Goal: Task Accomplishment & Management: Use online tool/utility

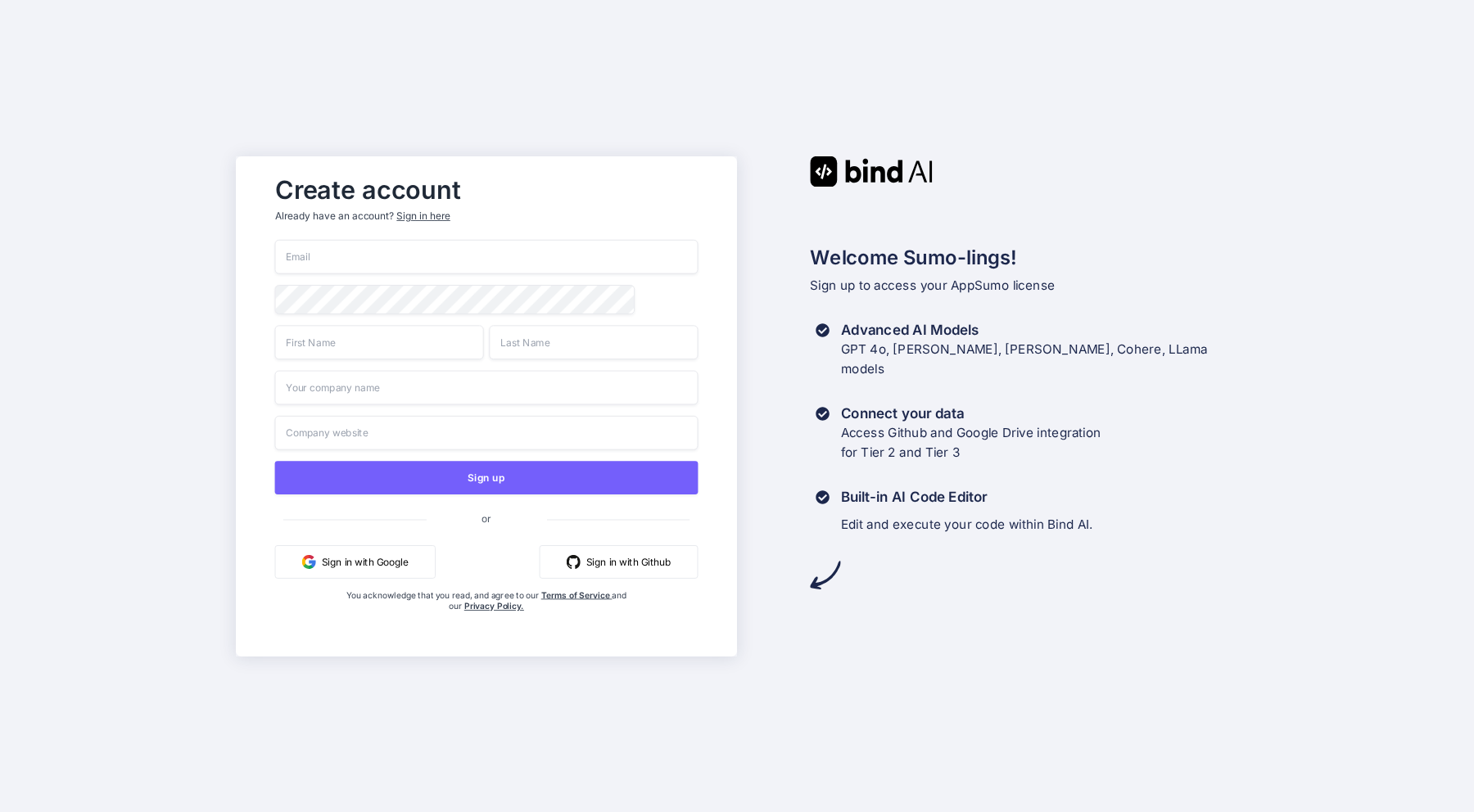
click at [348, 245] on input "email" at bounding box center [487, 257] width 424 height 34
type input "[EMAIL_ADDRESS][DOMAIN_NAME]"
click at [387, 343] on input "text" at bounding box center [379, 343] width 209 height 34
type input "[PERSON_NAME]"
type input "Amini"
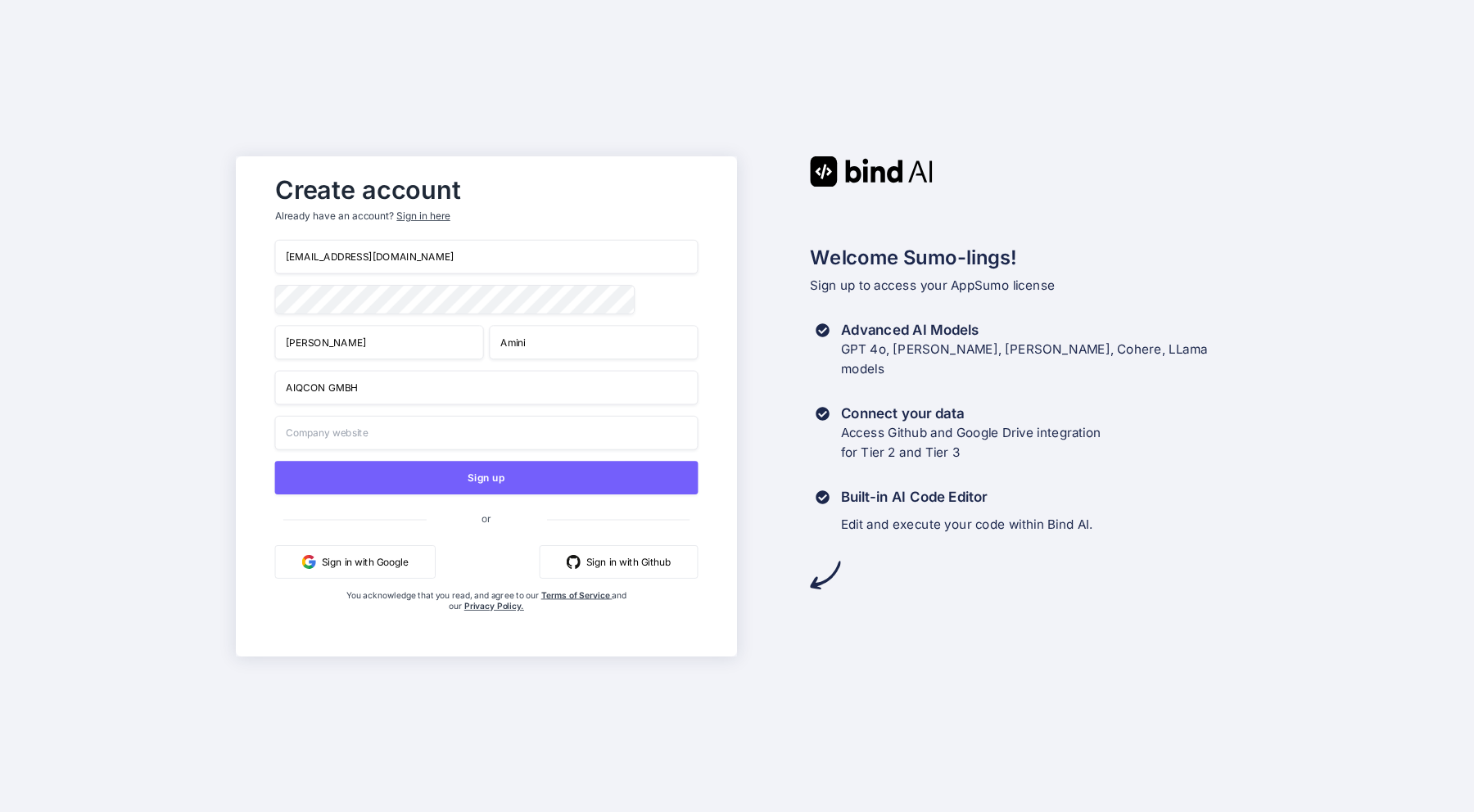
type input "AIQCON GMBH"
click at [392, 436] on input "text" at bounding box center [487, 432] width 424 height 34
type input "www.aiq"
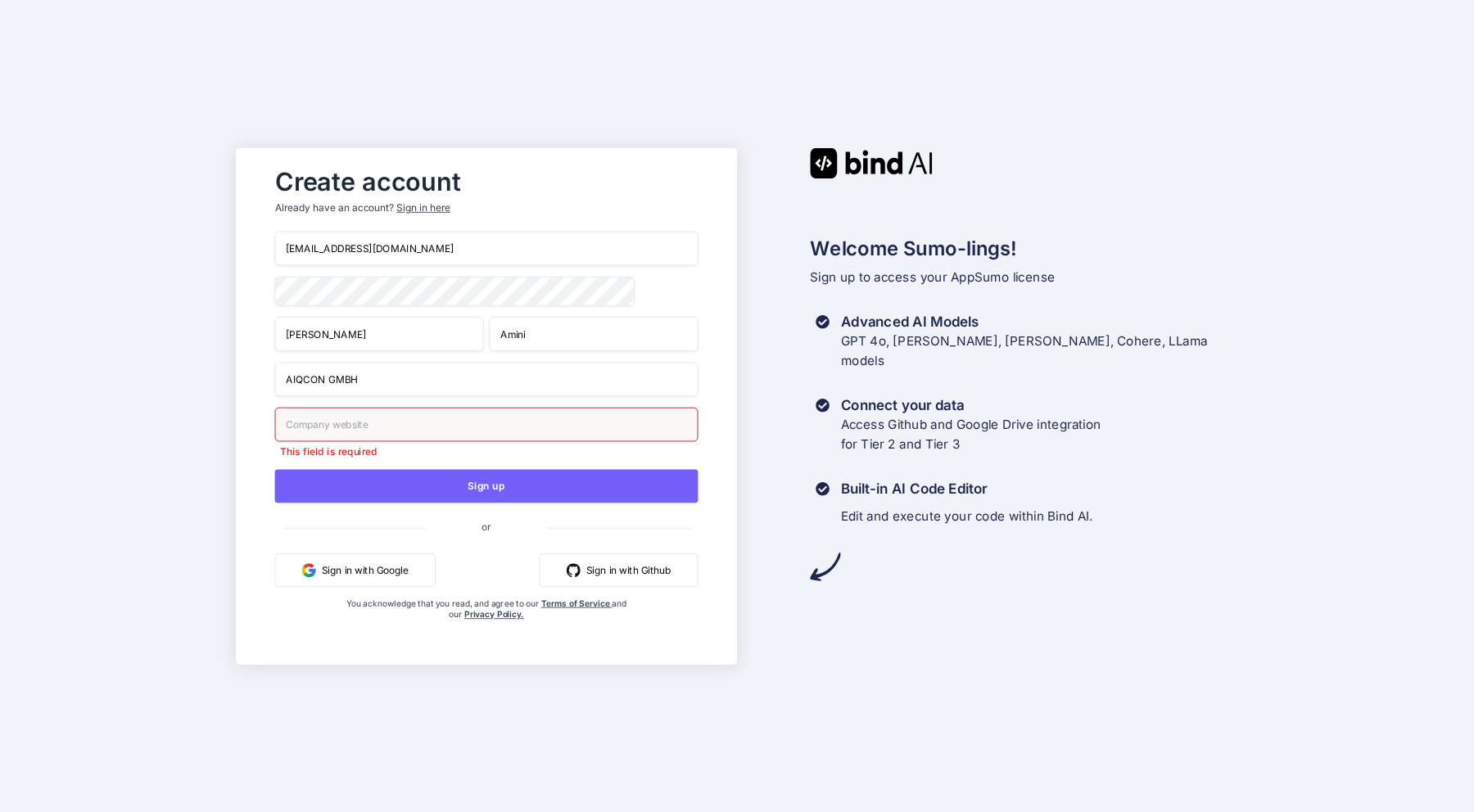
click at [567, 419] on input "text" at bounding box center [487, 424] width 424 height 34
paste input "[URL][DOMAIN_NAME]"
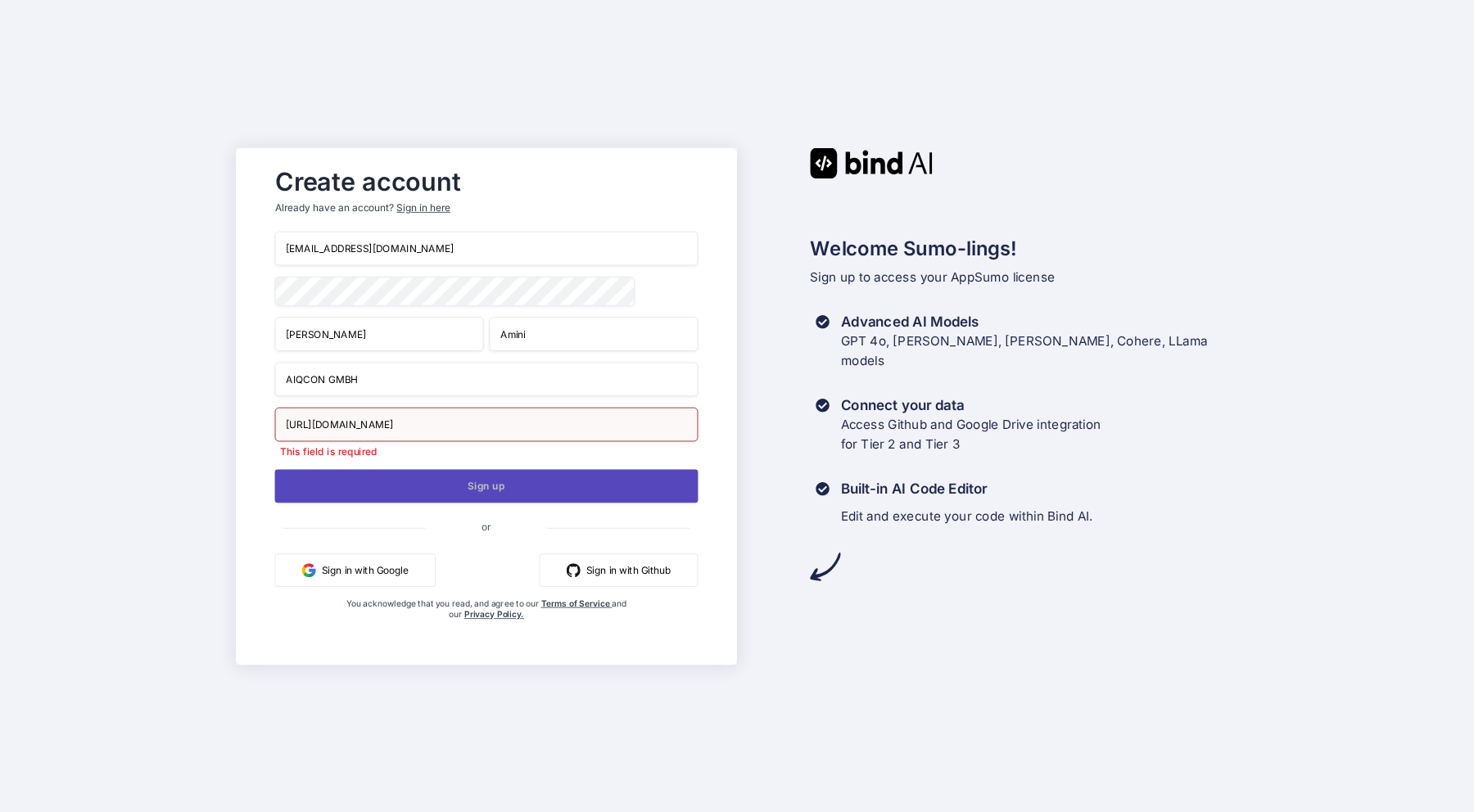
type input "[URL][DOMAIN_NAME]"
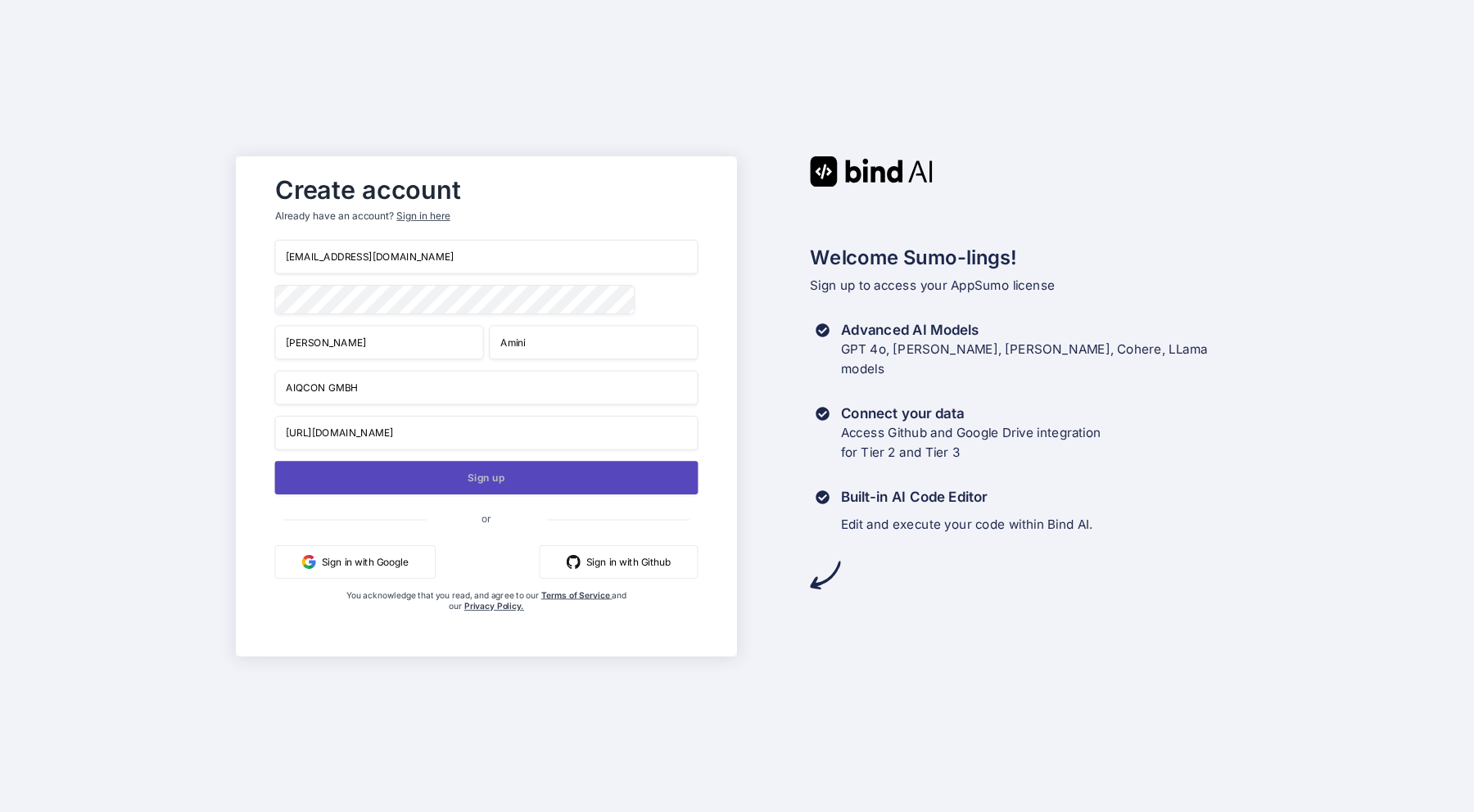
click at [528, 482] on button "Sign up" at bounding box center [487, 477] width 424 height 33
click at [418, 473] on button "Sign up" at bounding box center [487, 477] width 424 height 33
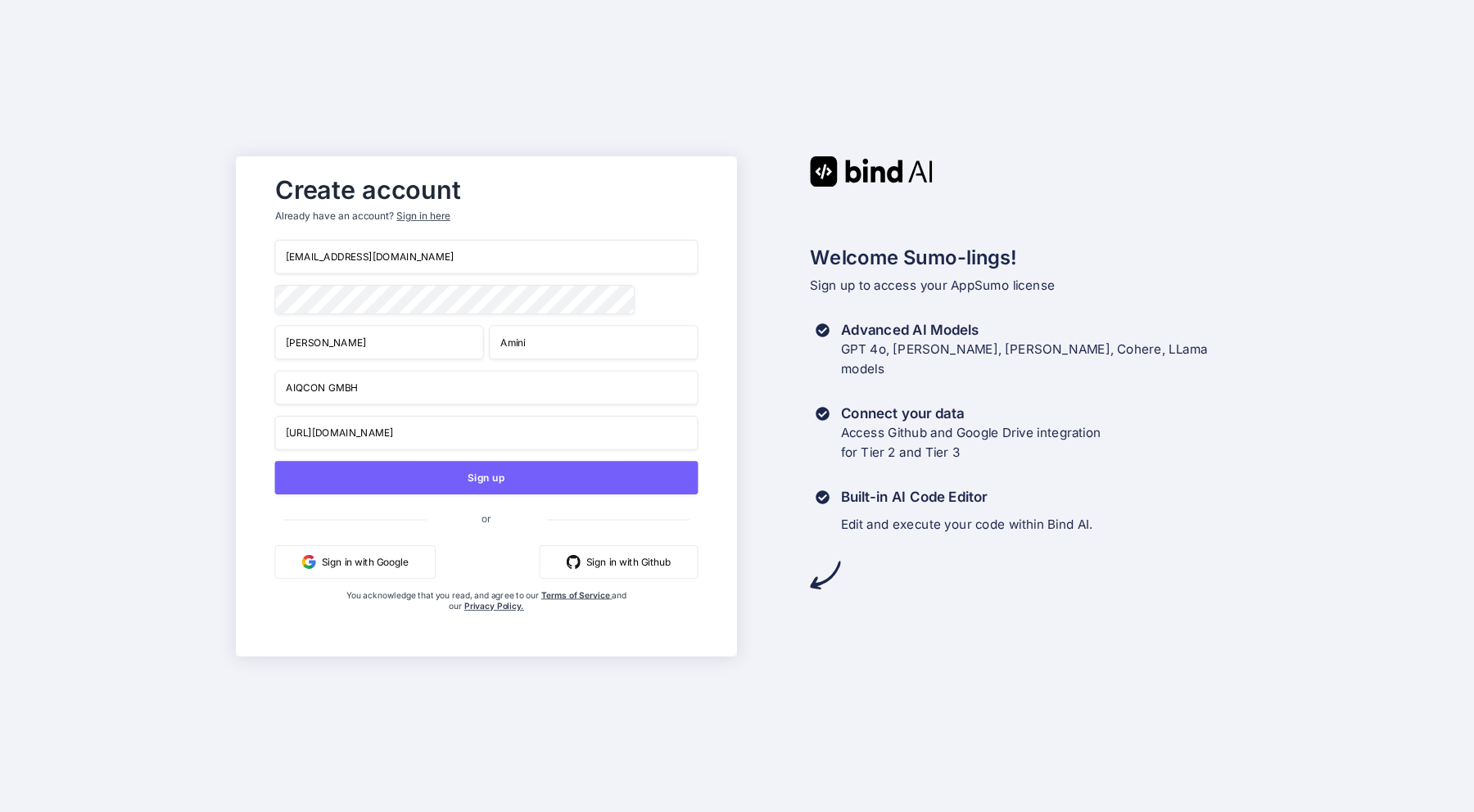
click at [303, 251] on input "[EMAIL_ADDRESS][DOMAIN_NAME]" at bounding box center [487, 257] width 424 height 34
type input "[EMAIL_ADDRESS][DOMAIN_NAME]"
click at [432, 210] on div "Sign in here" at bounding box center [423, 216] width 53 height 14
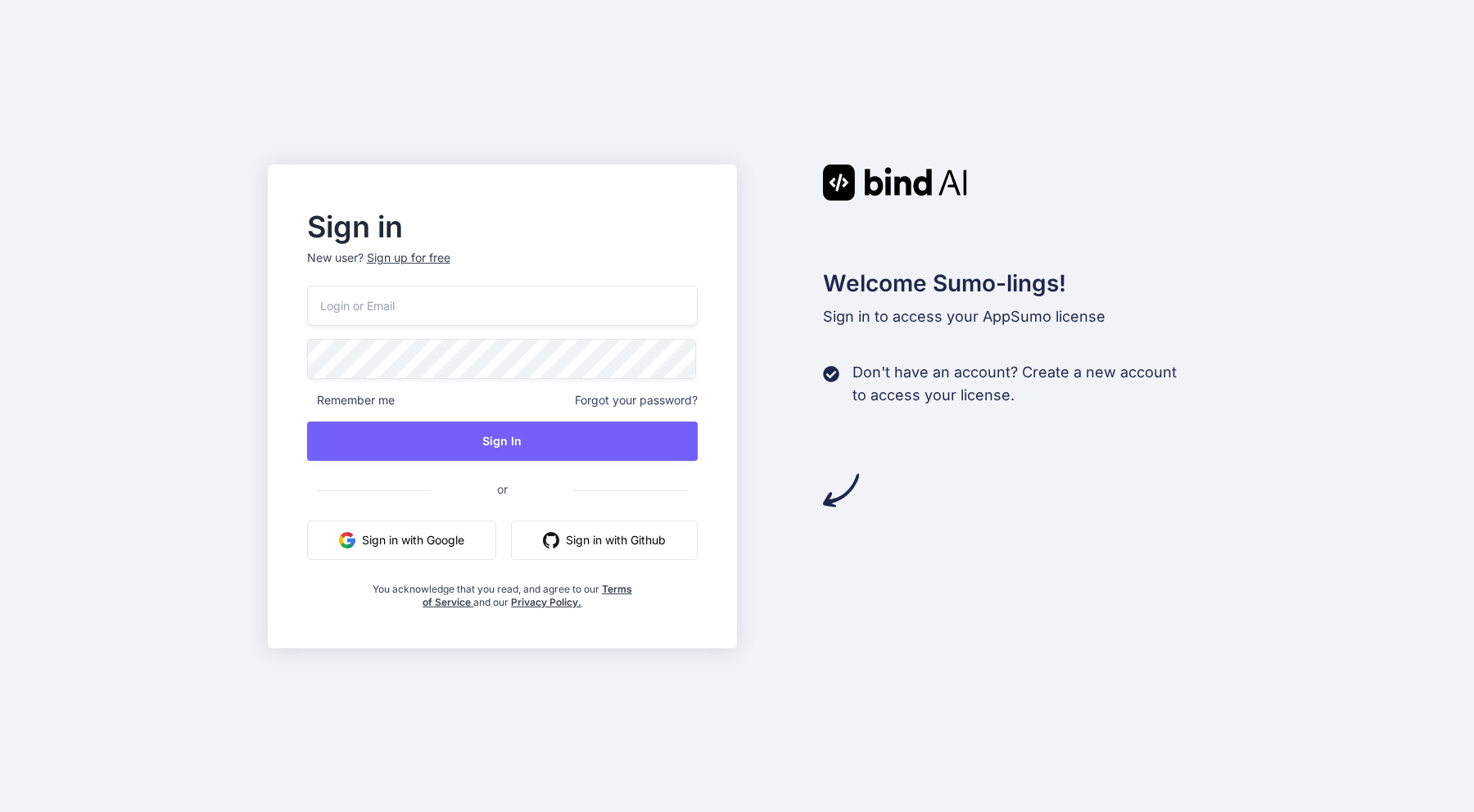
click at [494, 302] on input "email" at bounding box center [503, 305] width 391 height 40
type input "info"
click at [384, 546] on button "Sign in with Google" at bounding box center [402, 540] width 189 height 39
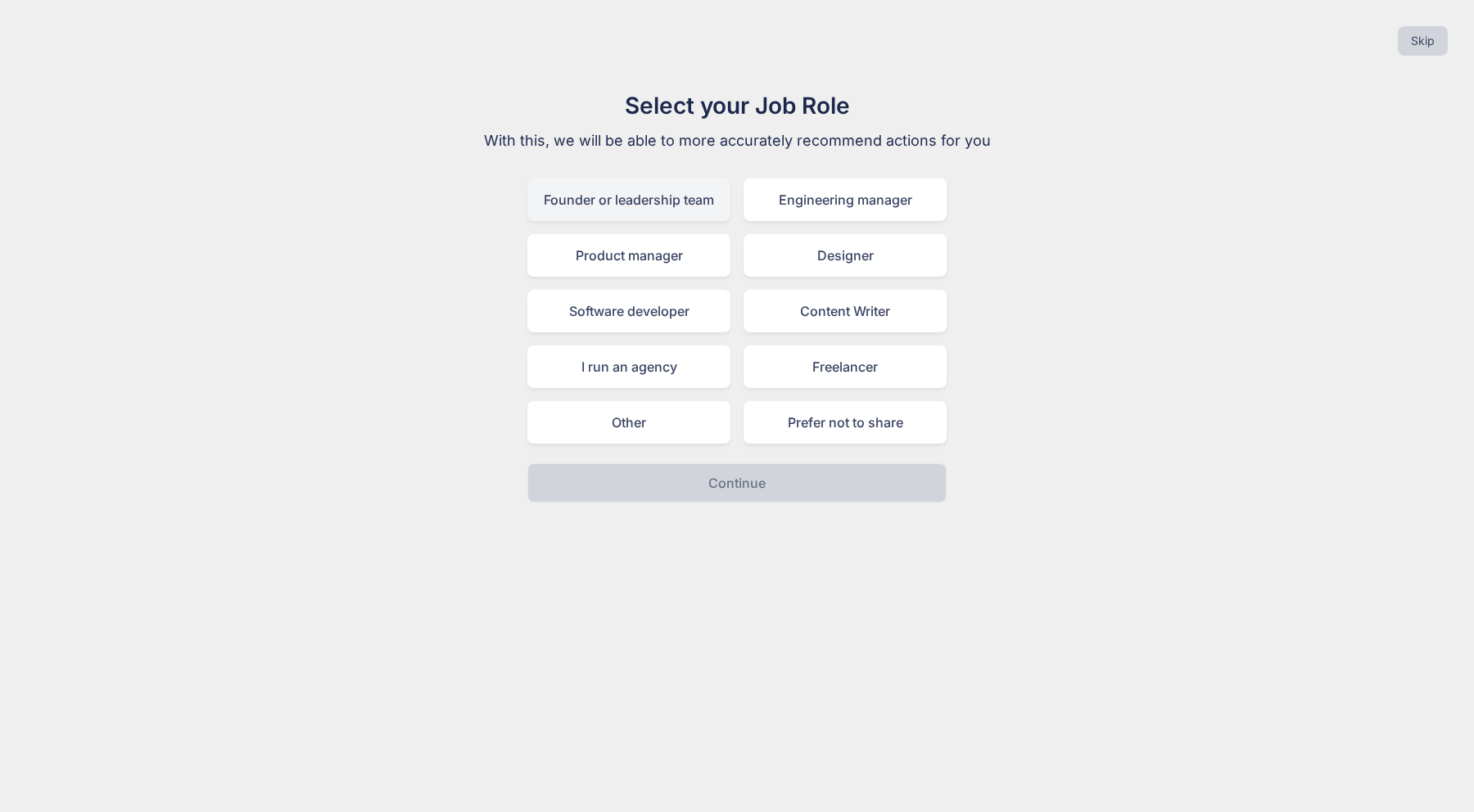
click at [650, 195] on div "Founder or leadership team" at bounding box center [629, 199] width 203 height 43
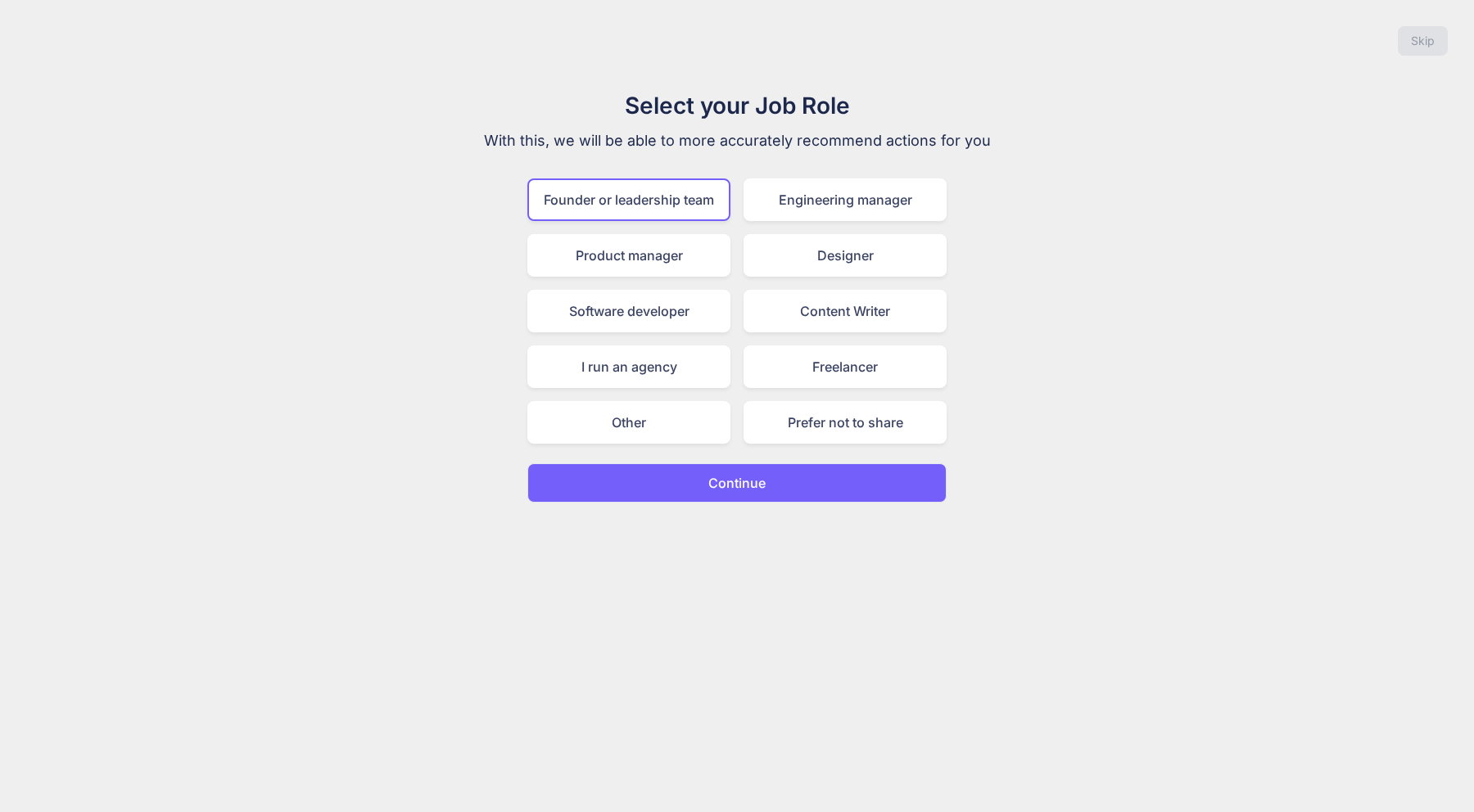
click at [742, 482] on p "Continue" at bounding box center [737, 483] width 57 height 20
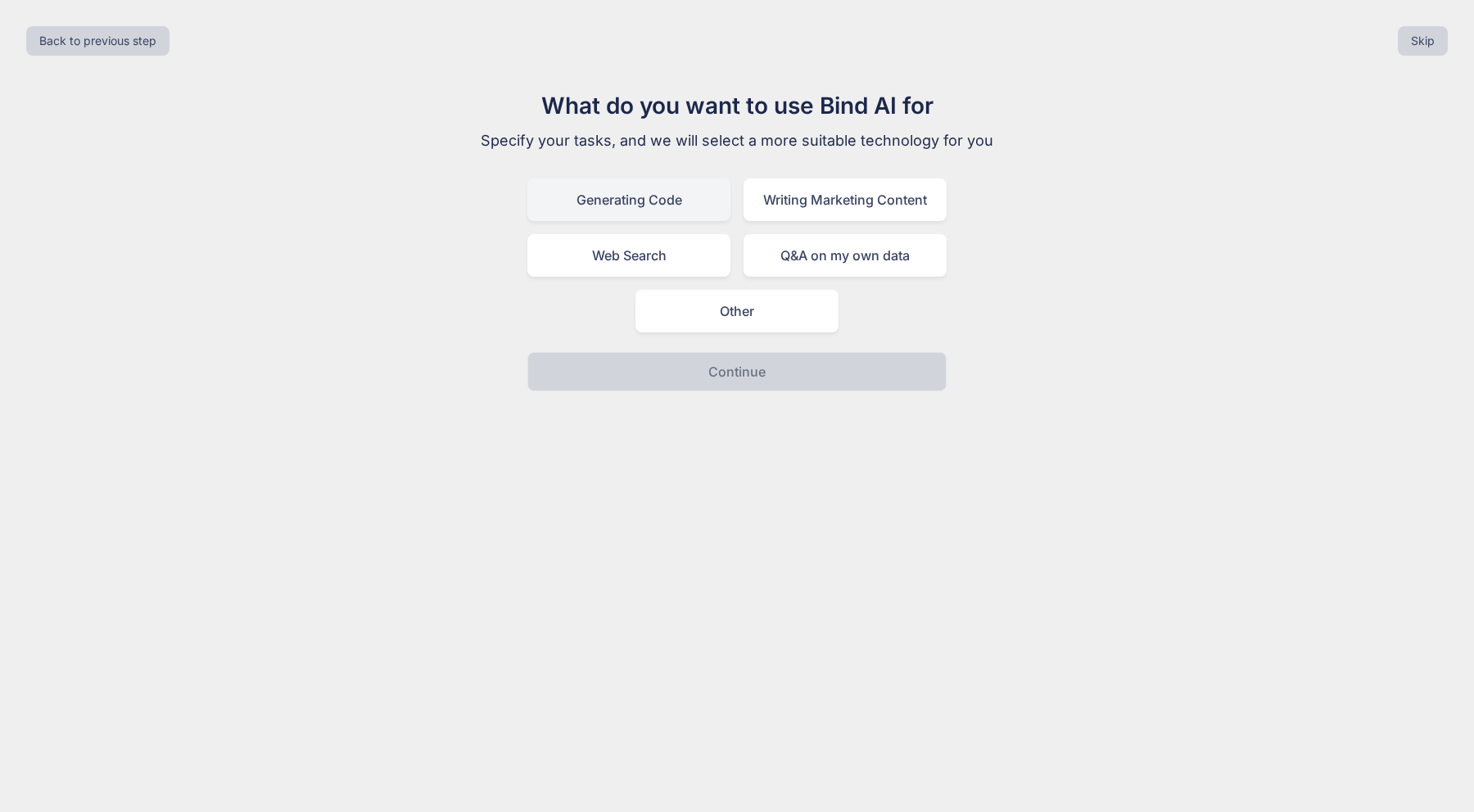
click at [665, 204] on div "Generating Code" at bounding box center [629, 199] width 203 height 43
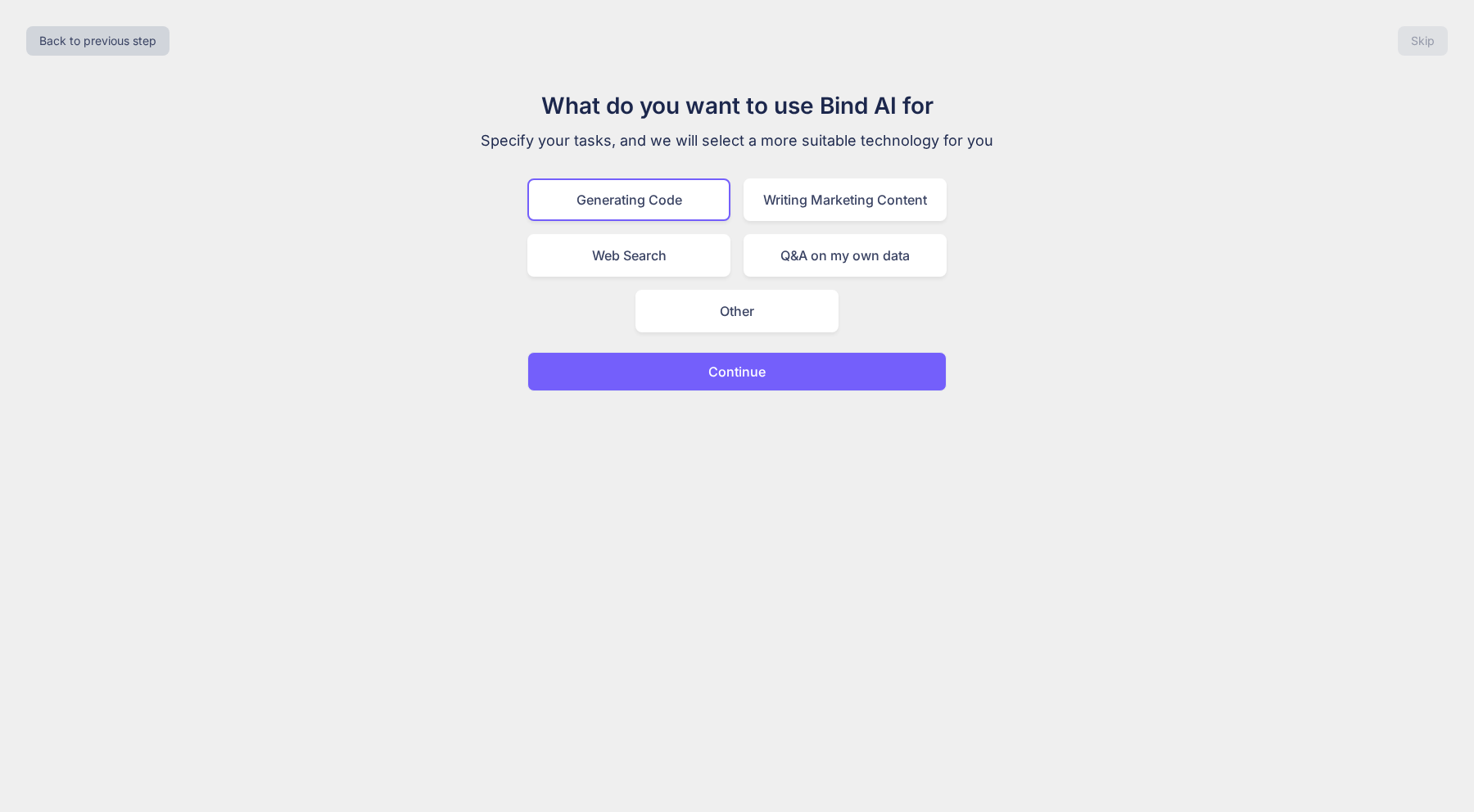
click at [755, 373] on p "Continue" at bounding box center [737, 371] width 57 height 20
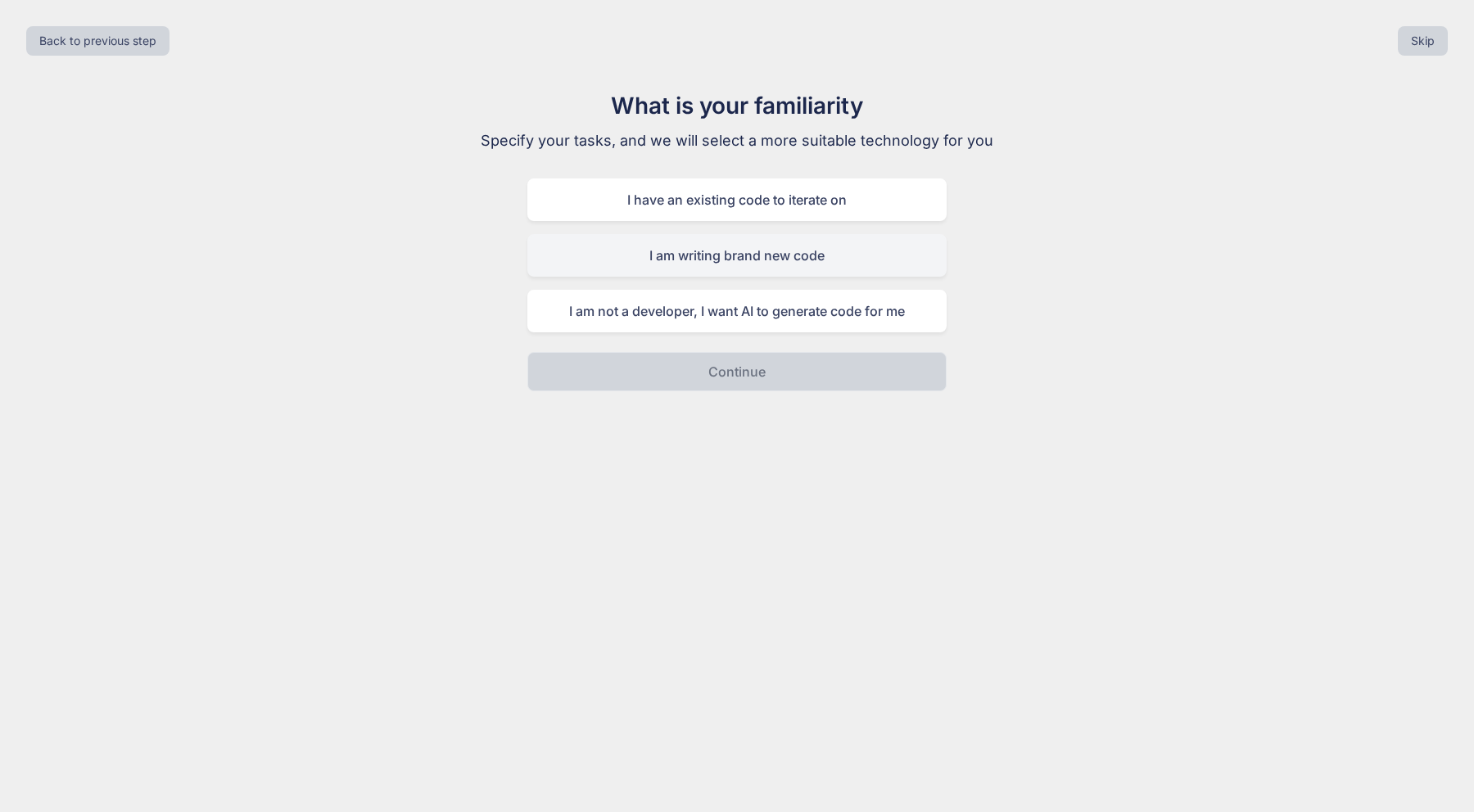
click at [757, 266] on div "I am writing brand new code" at bounding box center [737, 255] width 419 height 43
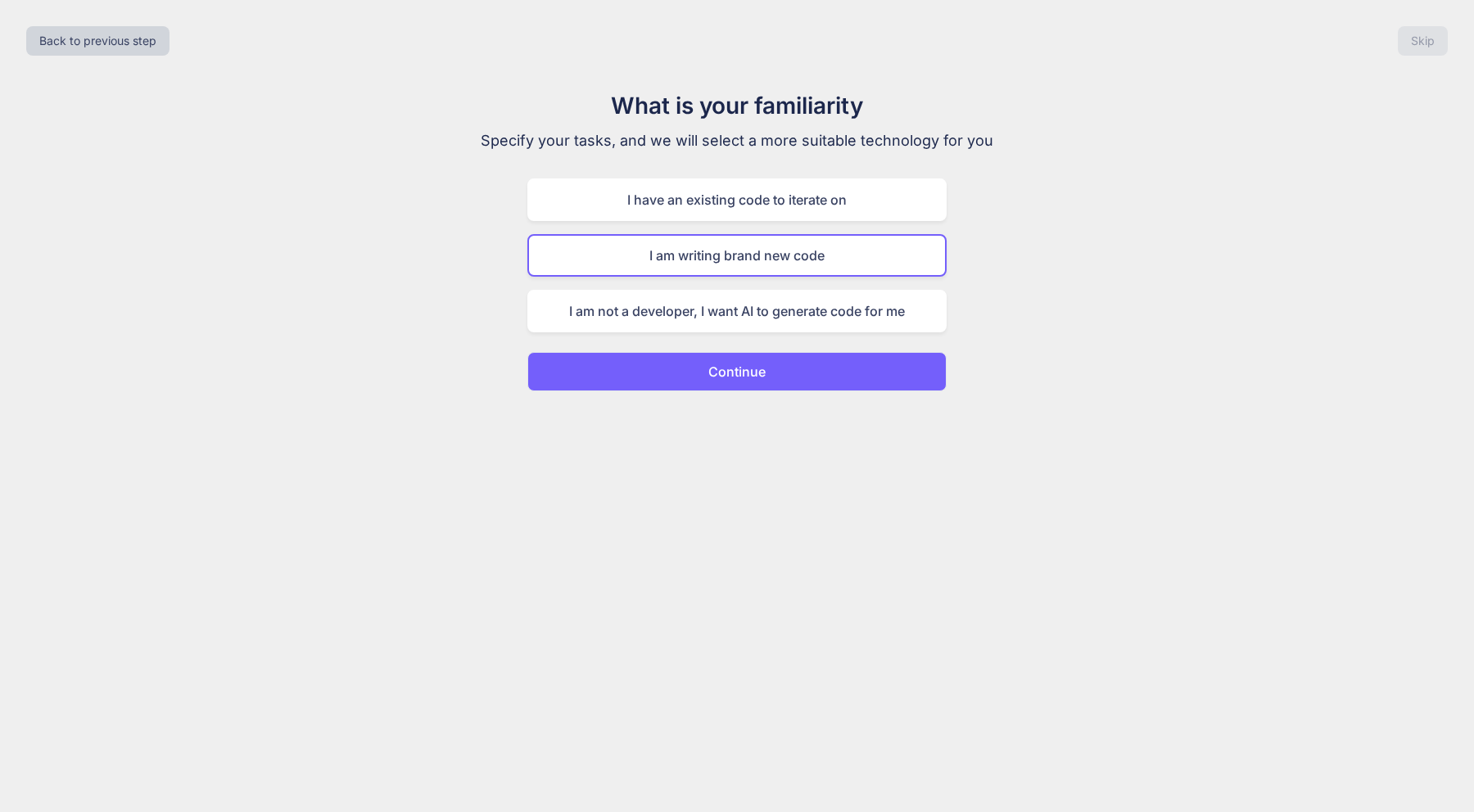
click at [760, 373] on p "Continue" at bounding box center [737, 371] width 57 height 20
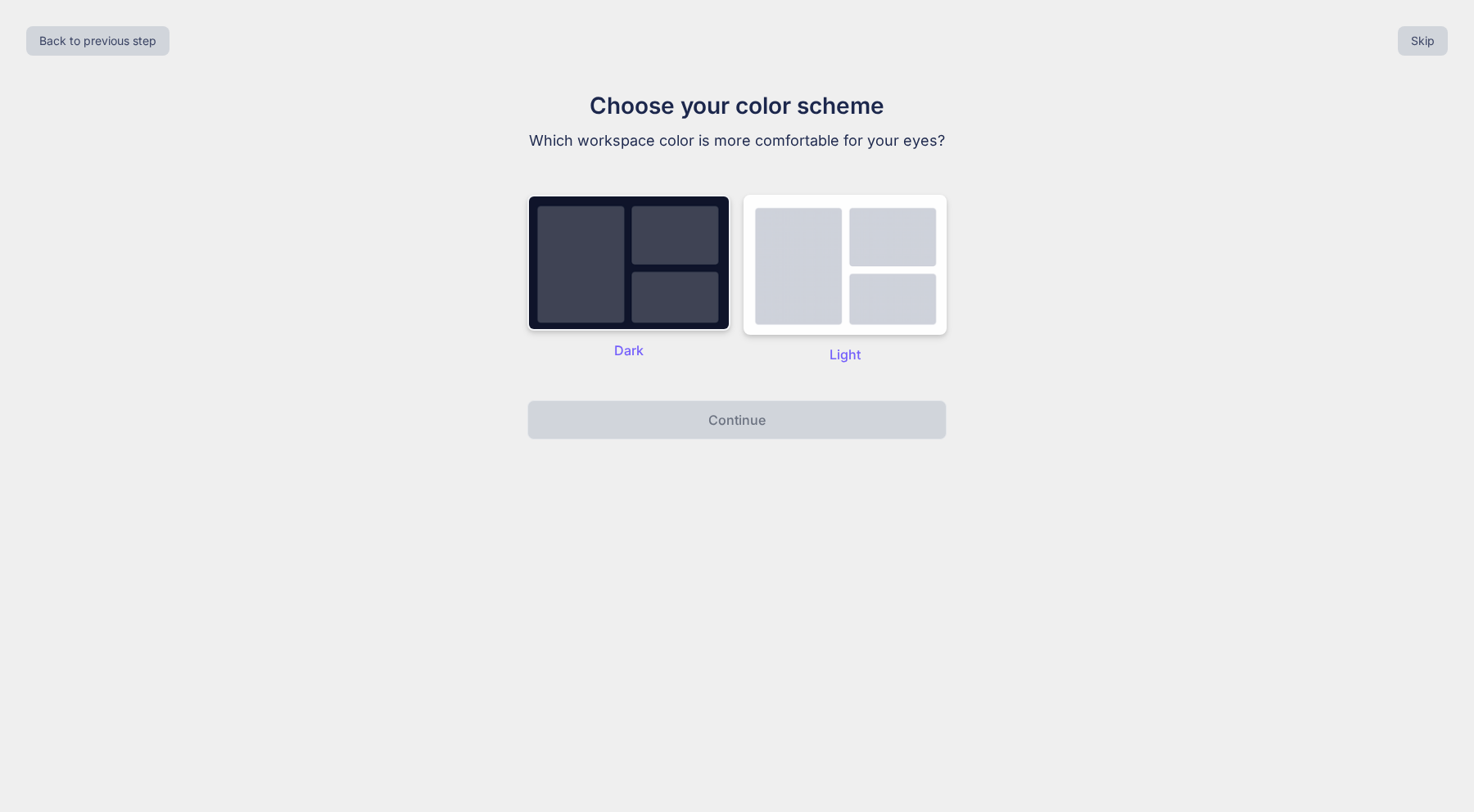
click at [672, 274] on img at bounding box center [629, 262] width 203 height 135
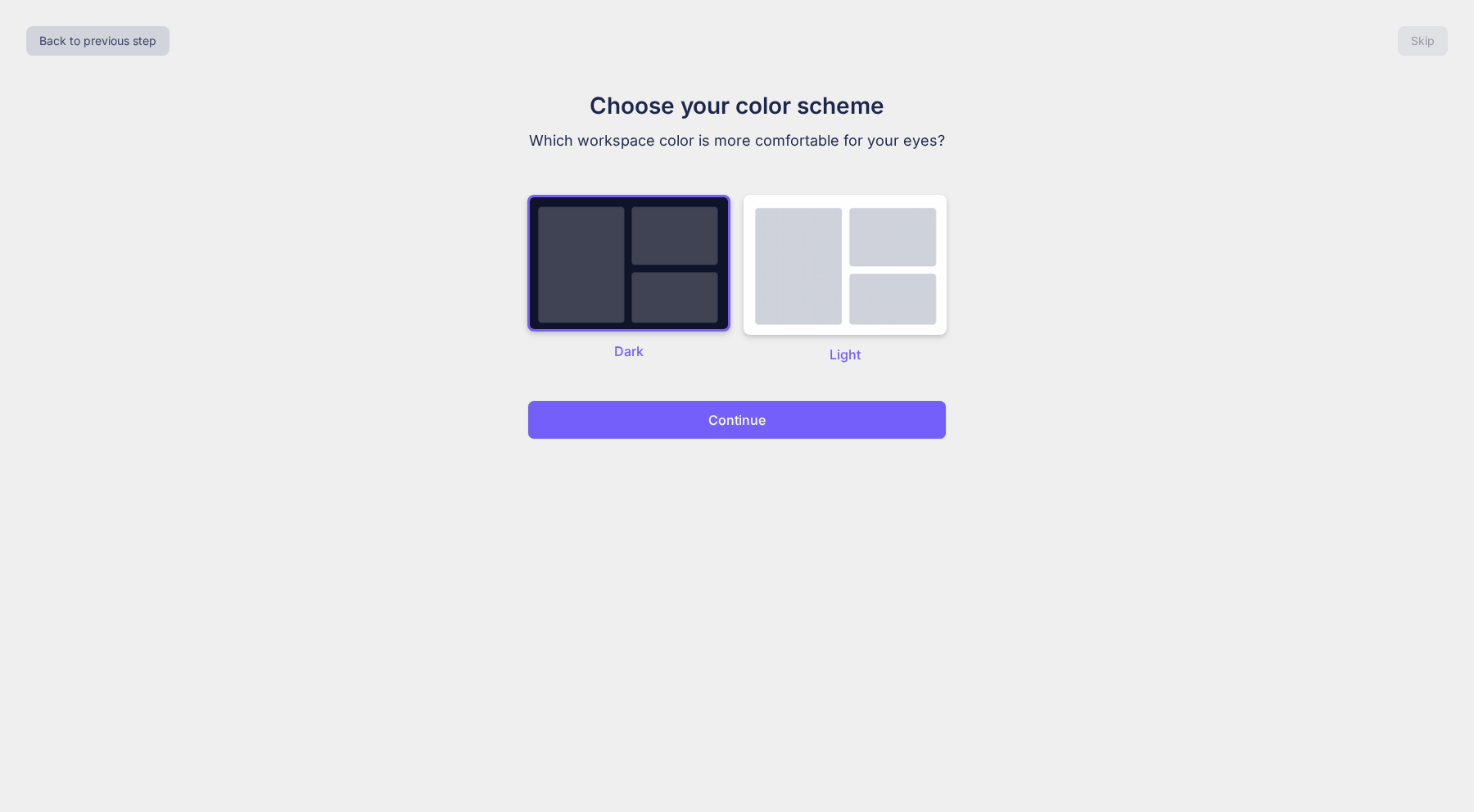
click at [748, 427] on p "Continue" at bounding box center [737, 420] width 57 height 20
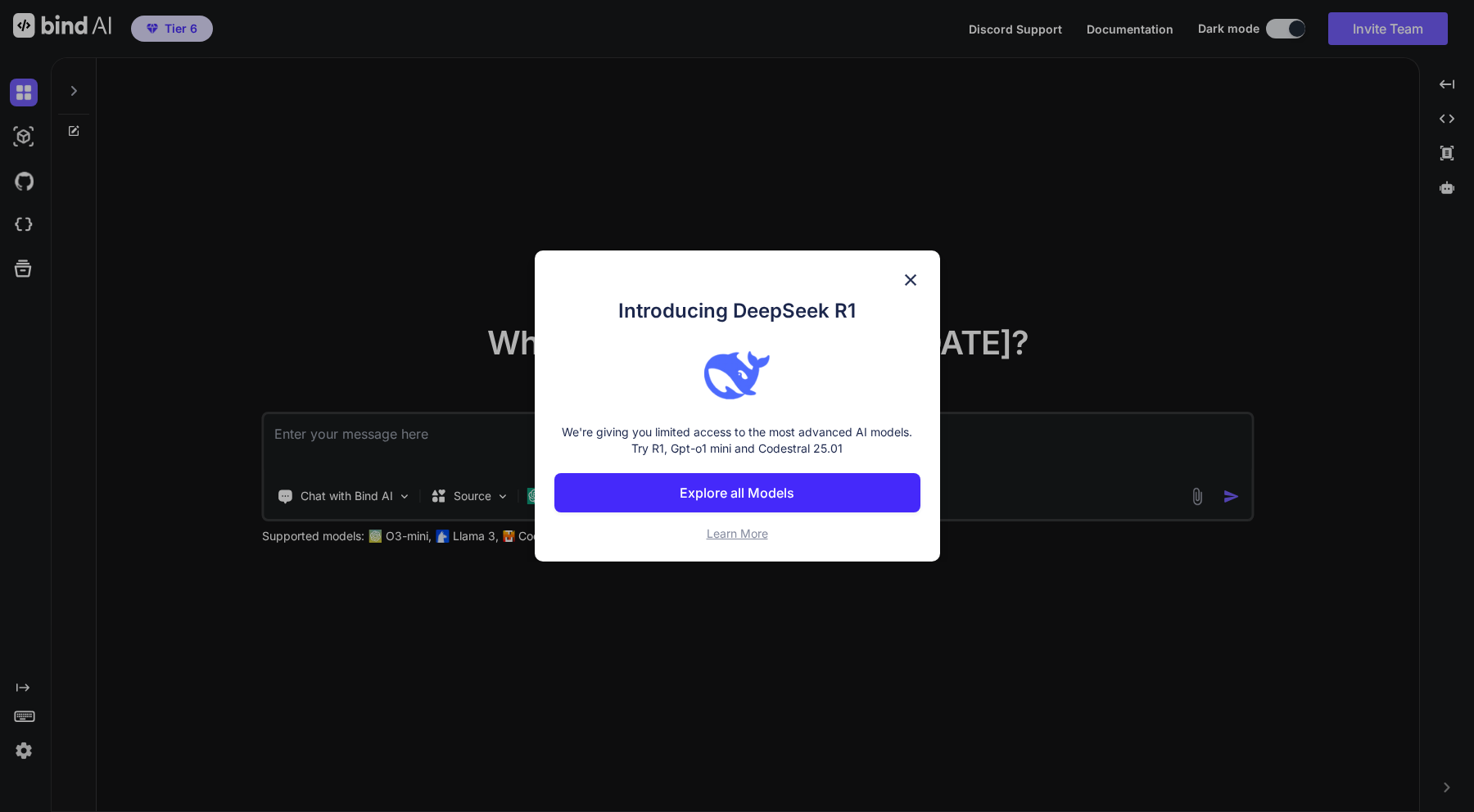
click at [908, 280] on img at bounding box center [911, 280] width 20 height 20
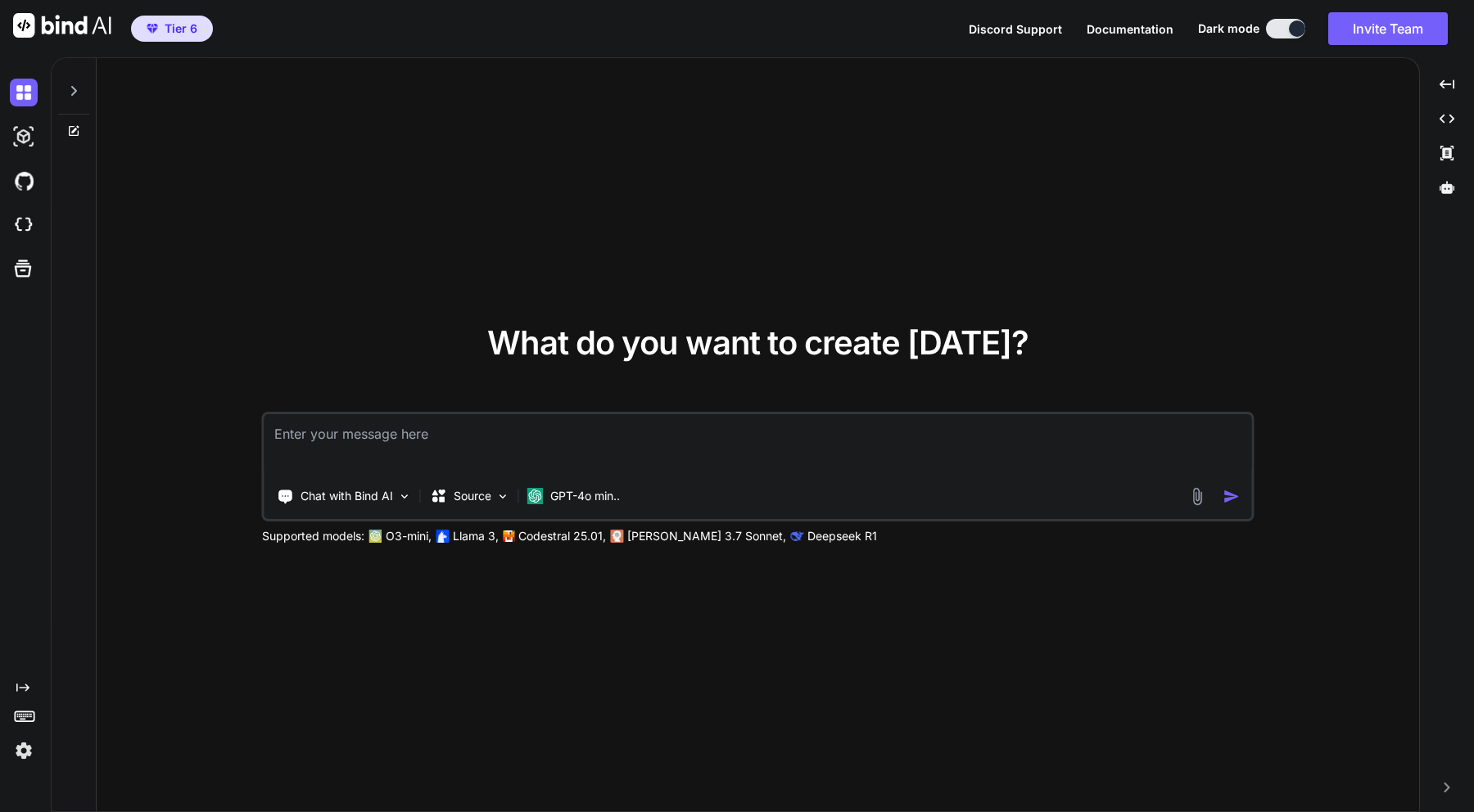
click at [27, 752] on img at bounding box center [23, 750] width 28 height 28
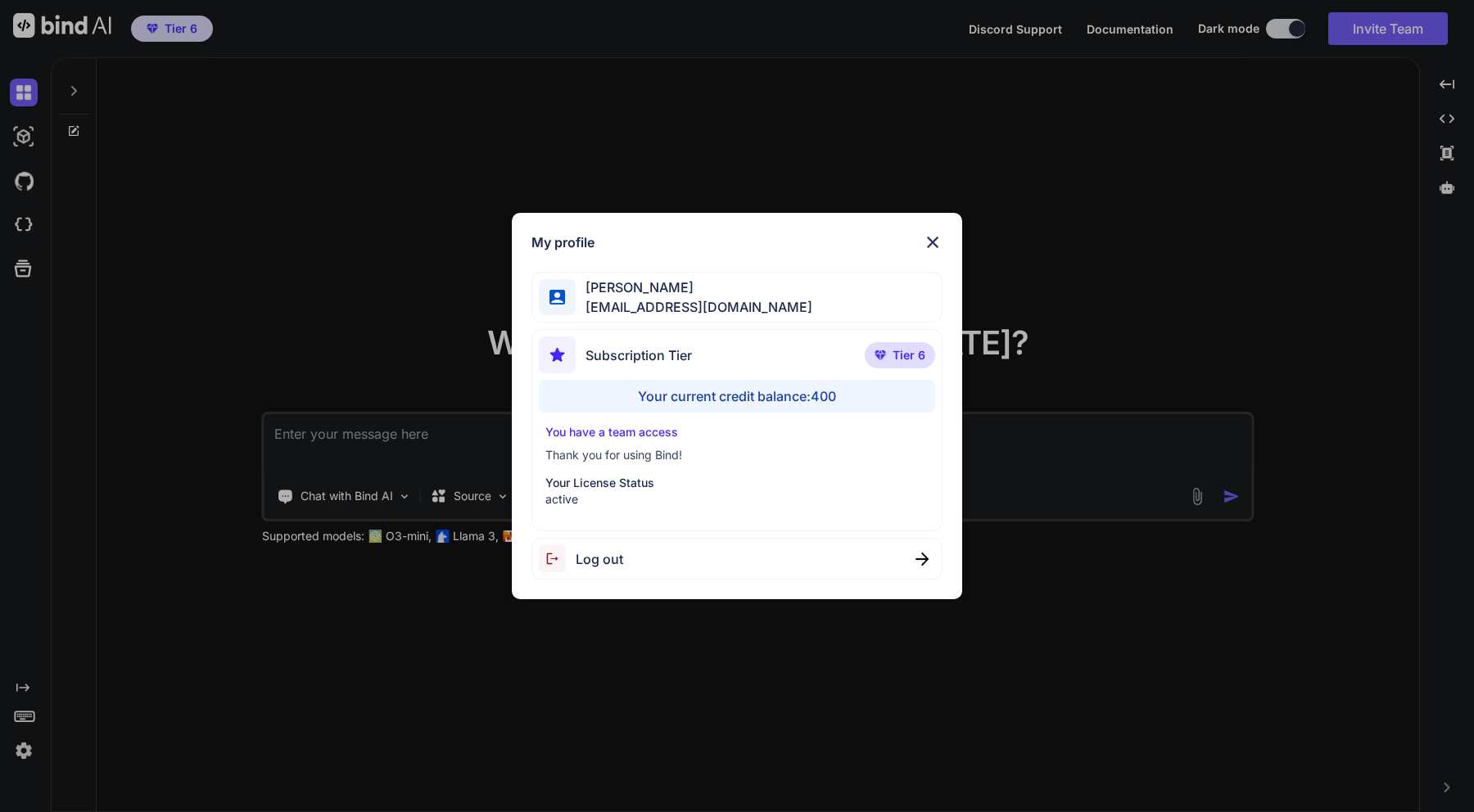
click at [783, 395] on div "Your current credit balance: 400" at bounding box center [737, 396] width 396 height 32
click at [764, 441] on p "You have a team access" at bounding box center [737, 431] width 384 height 16
click at [791, 451] on p "Thank you for using Bind!" at bounding box center [737, 454] width 384 height 16
click at [807, 407] on div "Your current credit balance: 400" at bounding box center [737, 396] width 396 height 32
click at [812, 401] on div "Your current credit balance: 400" at bounding box center [737, 396] width 396 height 32
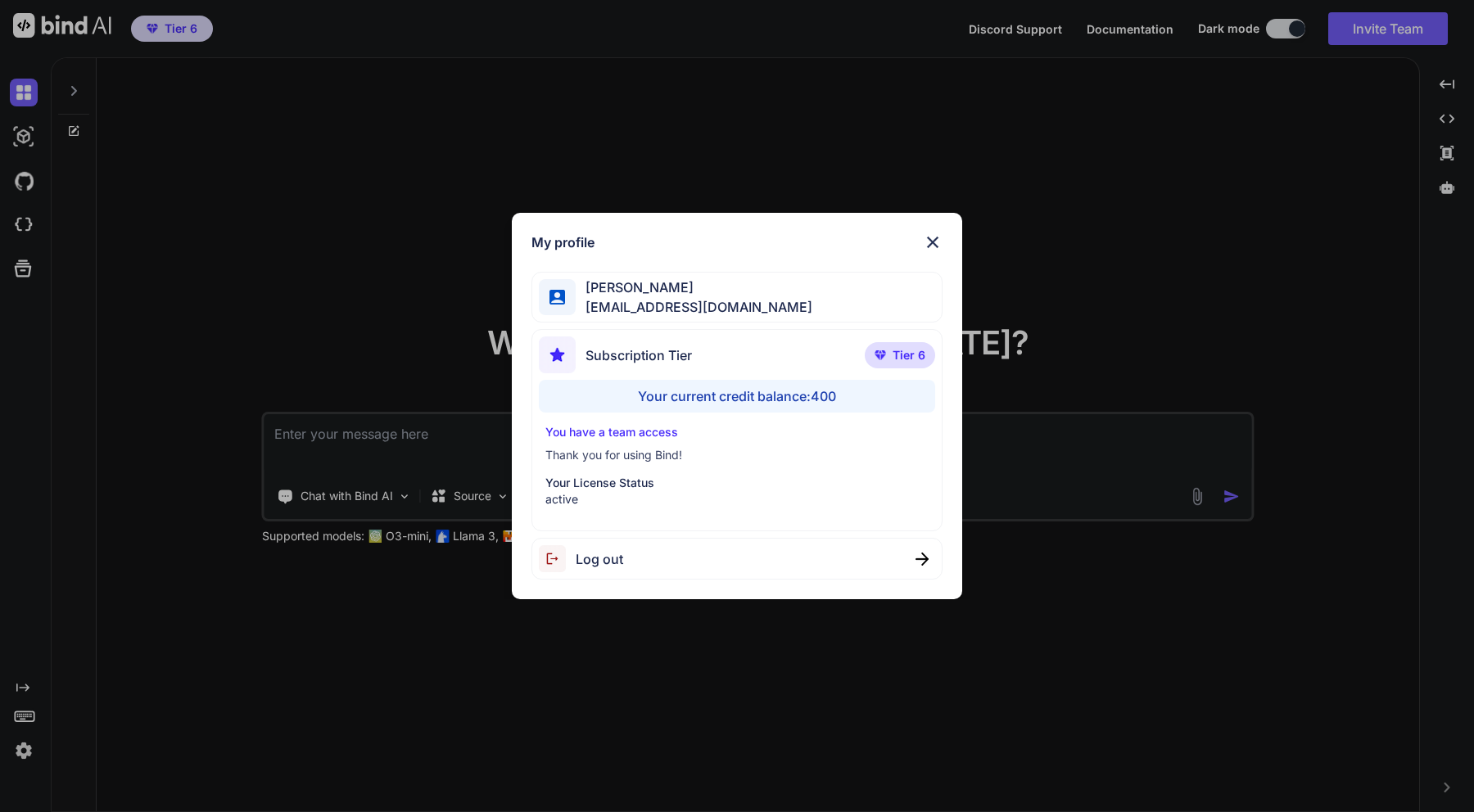
click at [769, 309] on div "[PERSON_NAME] [EMAIL_ADDRESS][DOMAIN_NAME]" at bounding box center [737, 298] width 411 height 52
click at [936, 237] on img at bounding box center [933, 242] width 20 height 20
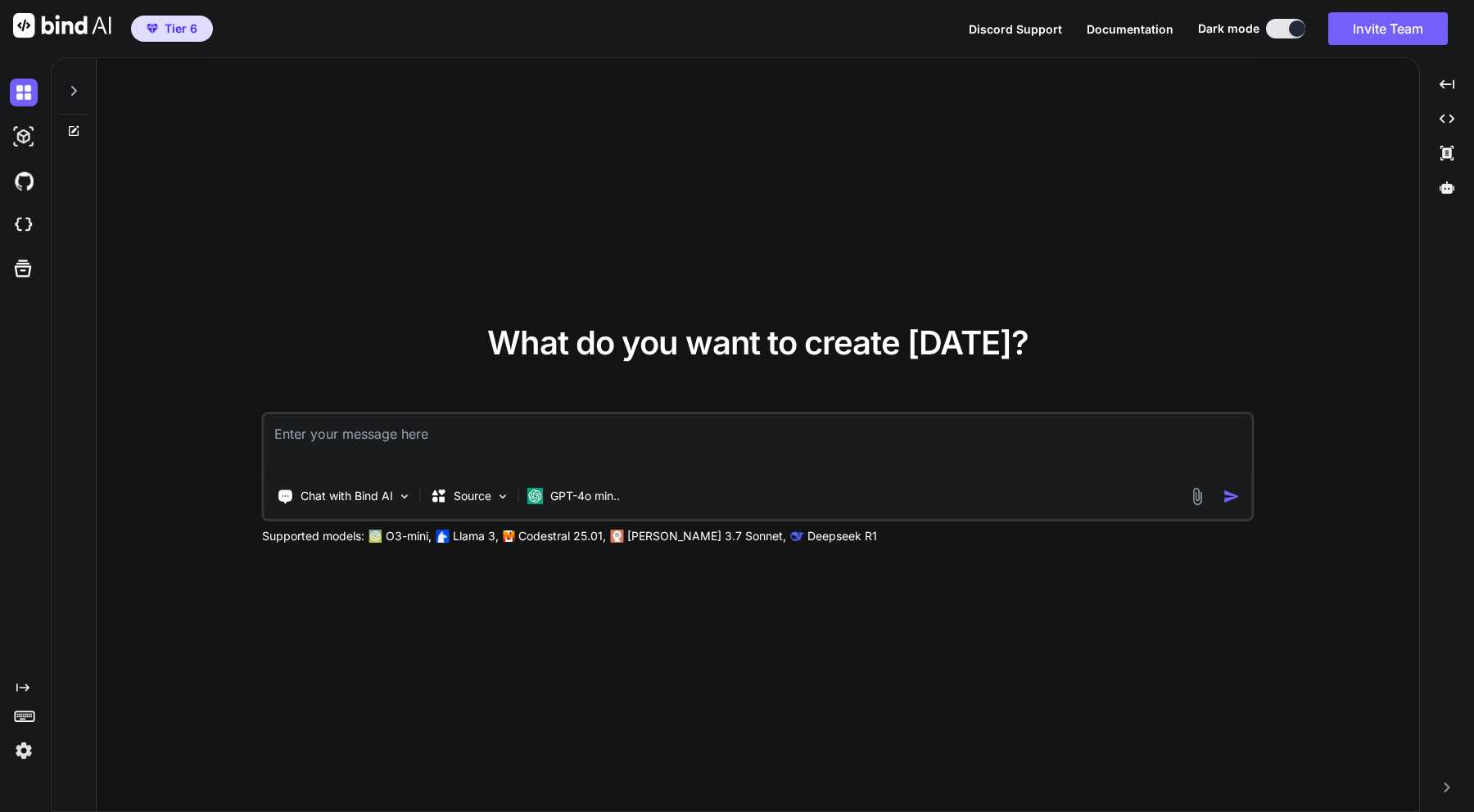
click at [43, 750] on div at bounding box center [27, 750] width 34 height 28
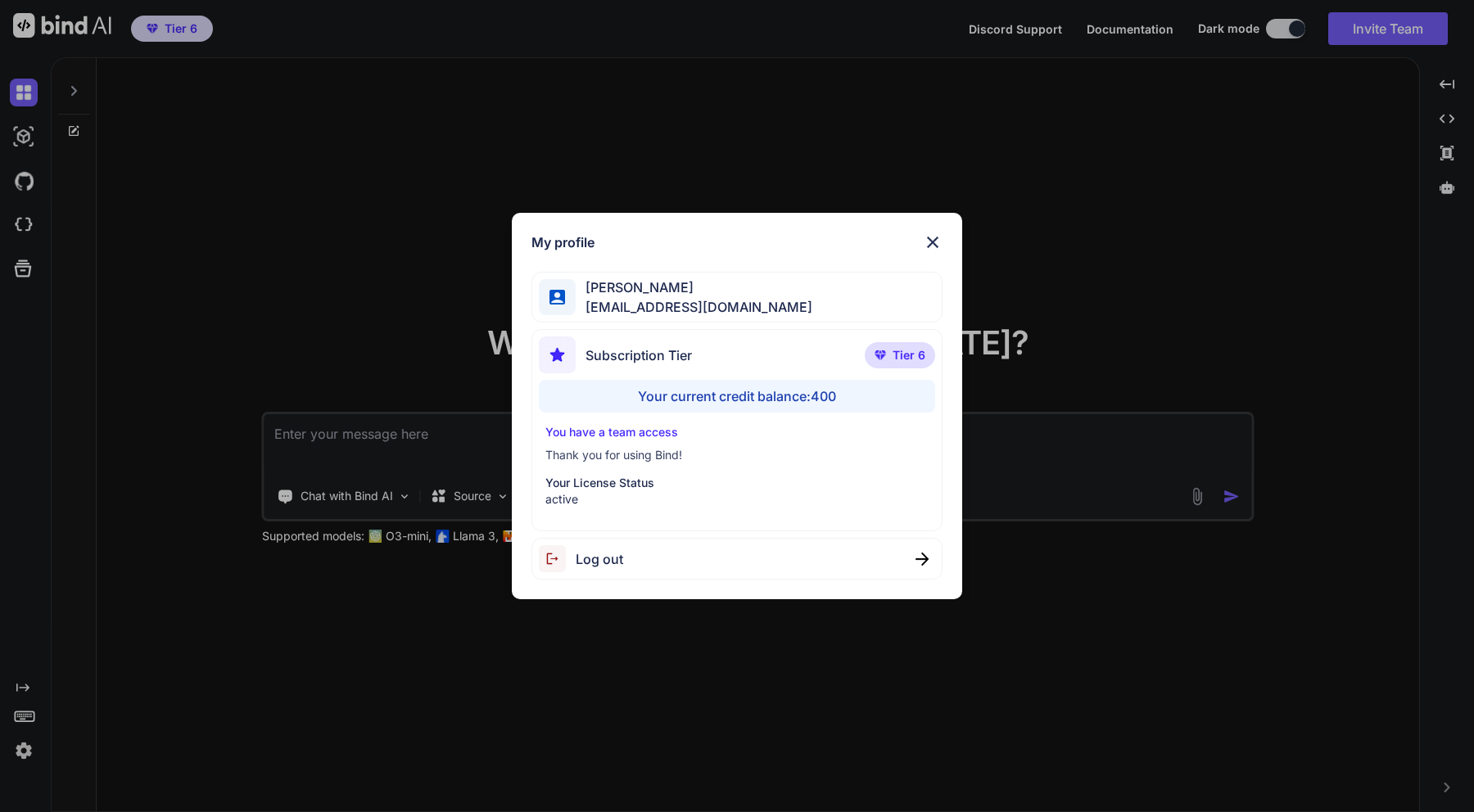
click at [647, 491] on p "active" at bounding box center [737, 499] width 384 height 16
click at [728, 355] on div "Subscription Tier Tier 6" at bounding box center [737, 358] width 396 height 43
click at [931, 243] on img at bounding box center [933, 242] width 20 height 20
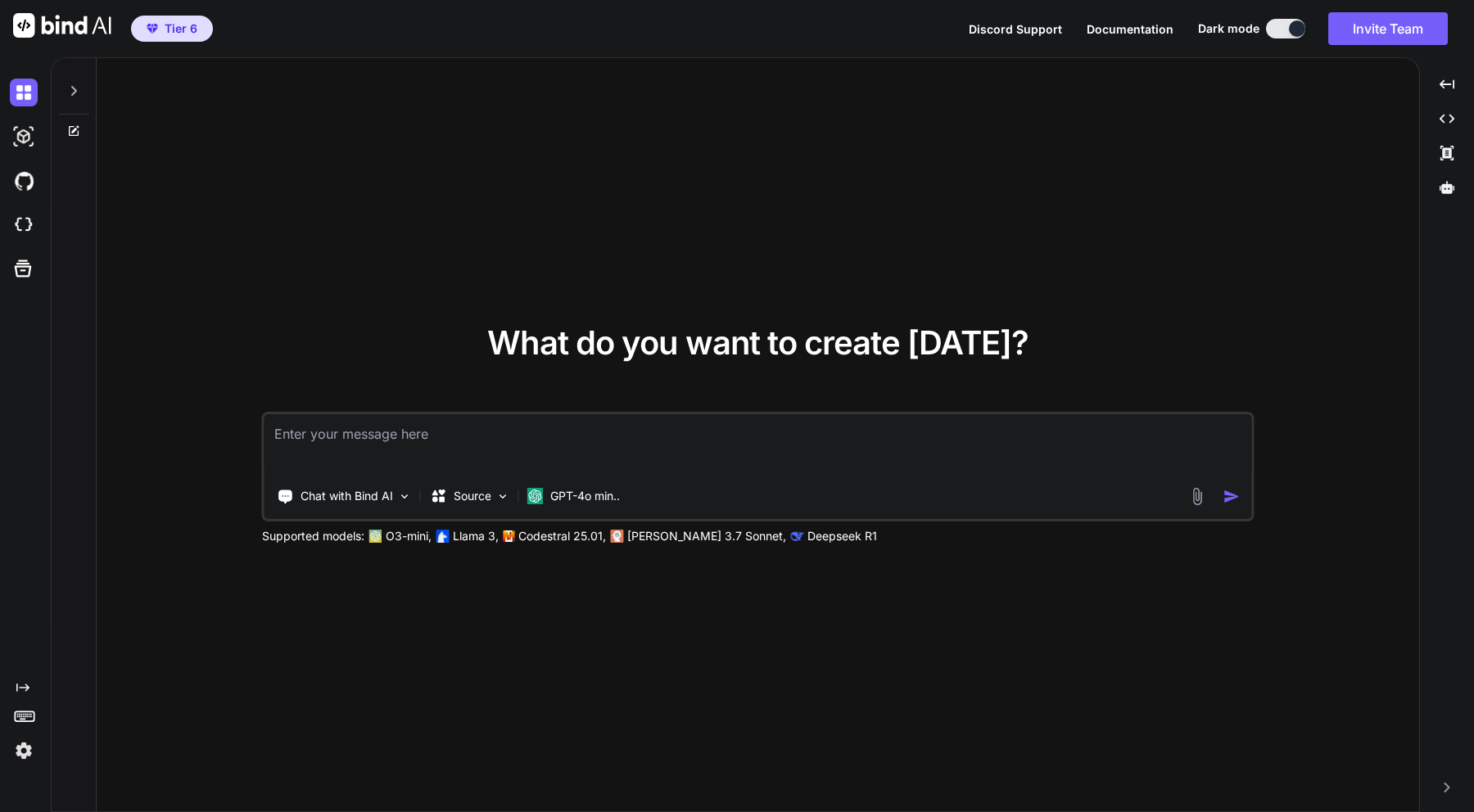
click at [459, 440] on textarea at bounding box center [758, 444] width 987 height 60
click at [581, 498] on p "GPT-4o min.." at bounding box center [585, 495] width 70 height 16
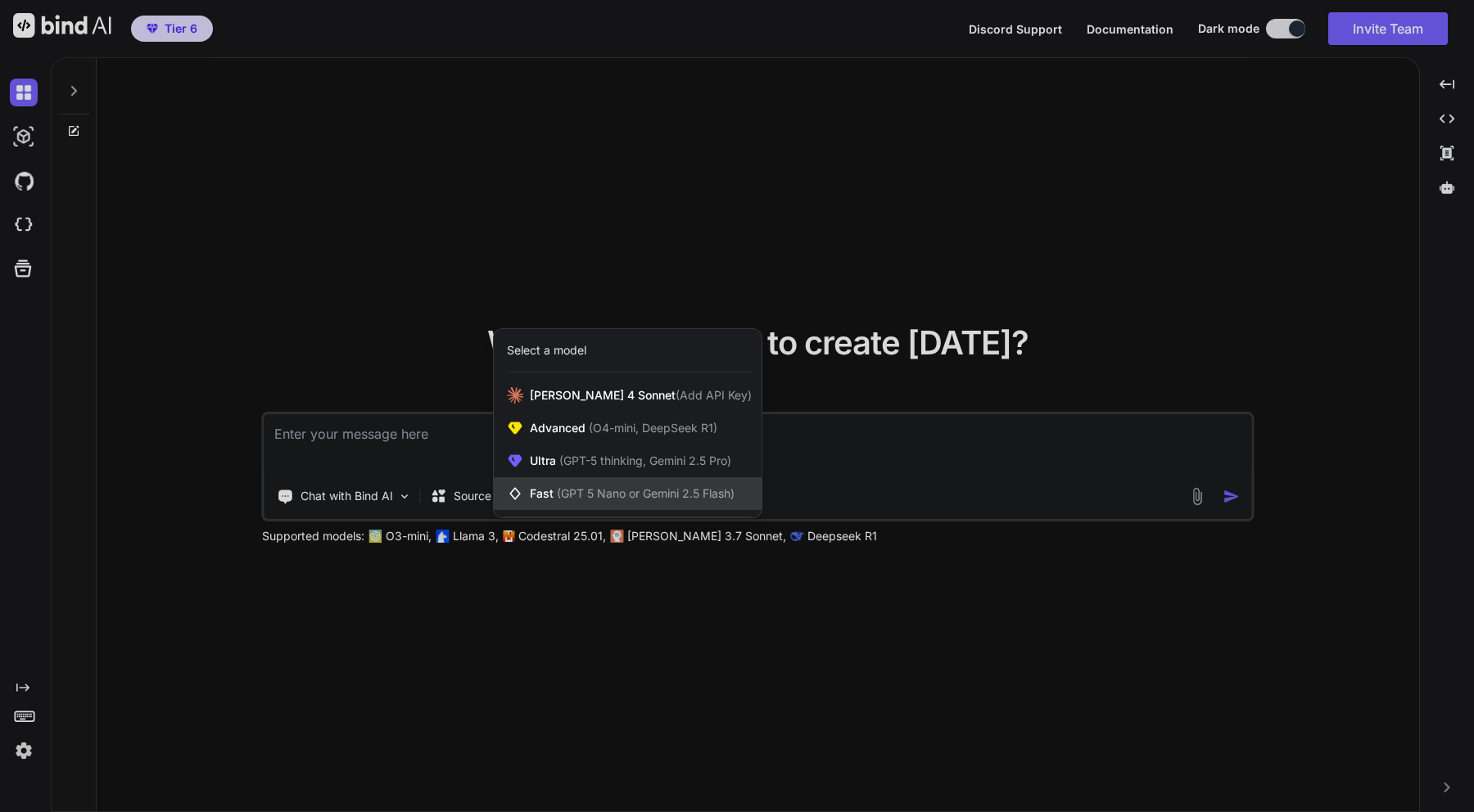
click at [609, 497] on span "(GPT 5 Nano or Gemini 2.5 Flash)" at bounding box center [645, 493] width 178 height 14
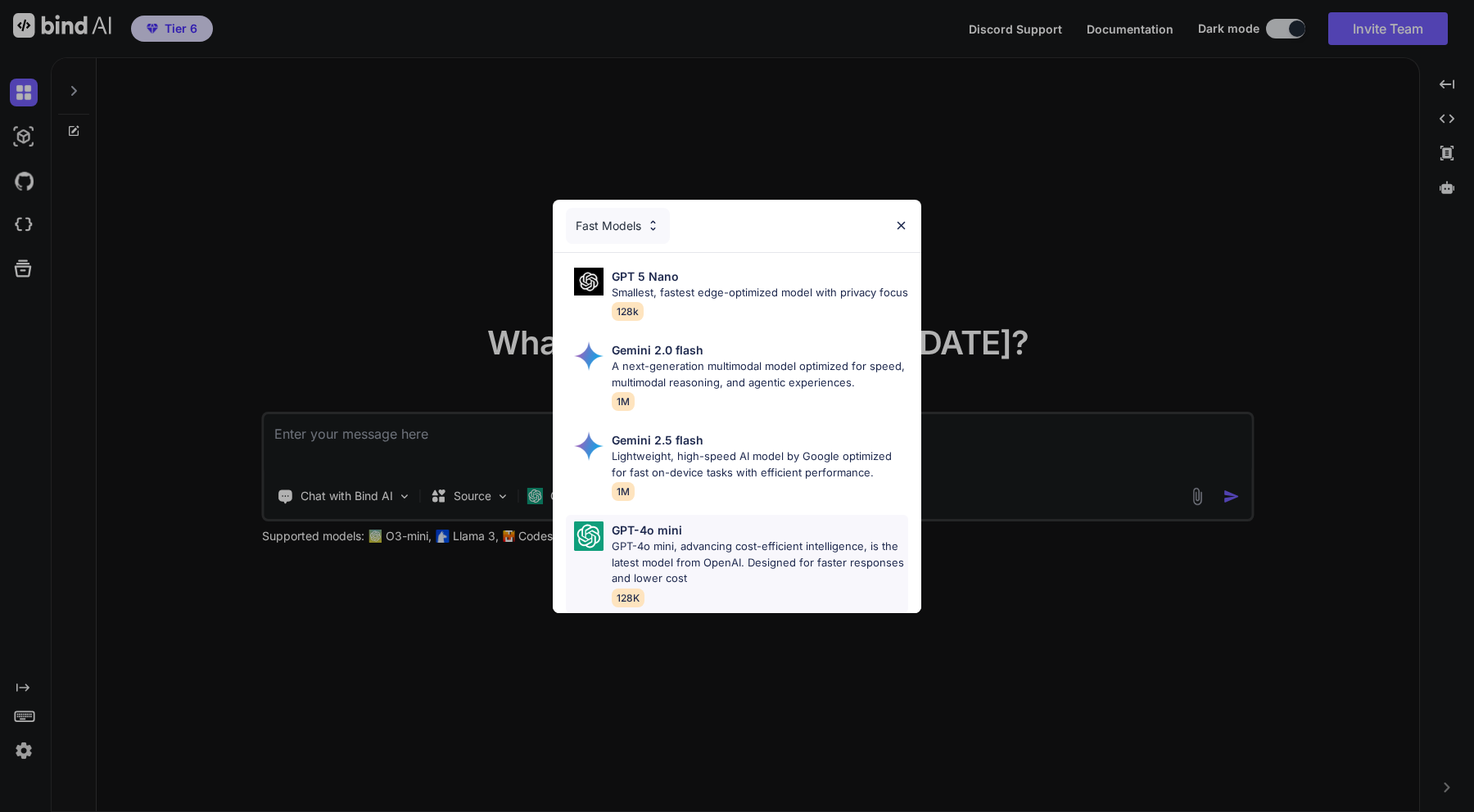
click at [773, 562] on p "GPT-4o mini, advancing cost-efficient intelligence, is the latest model from Op…" at bounding box center [760, 563] width 297 height 49
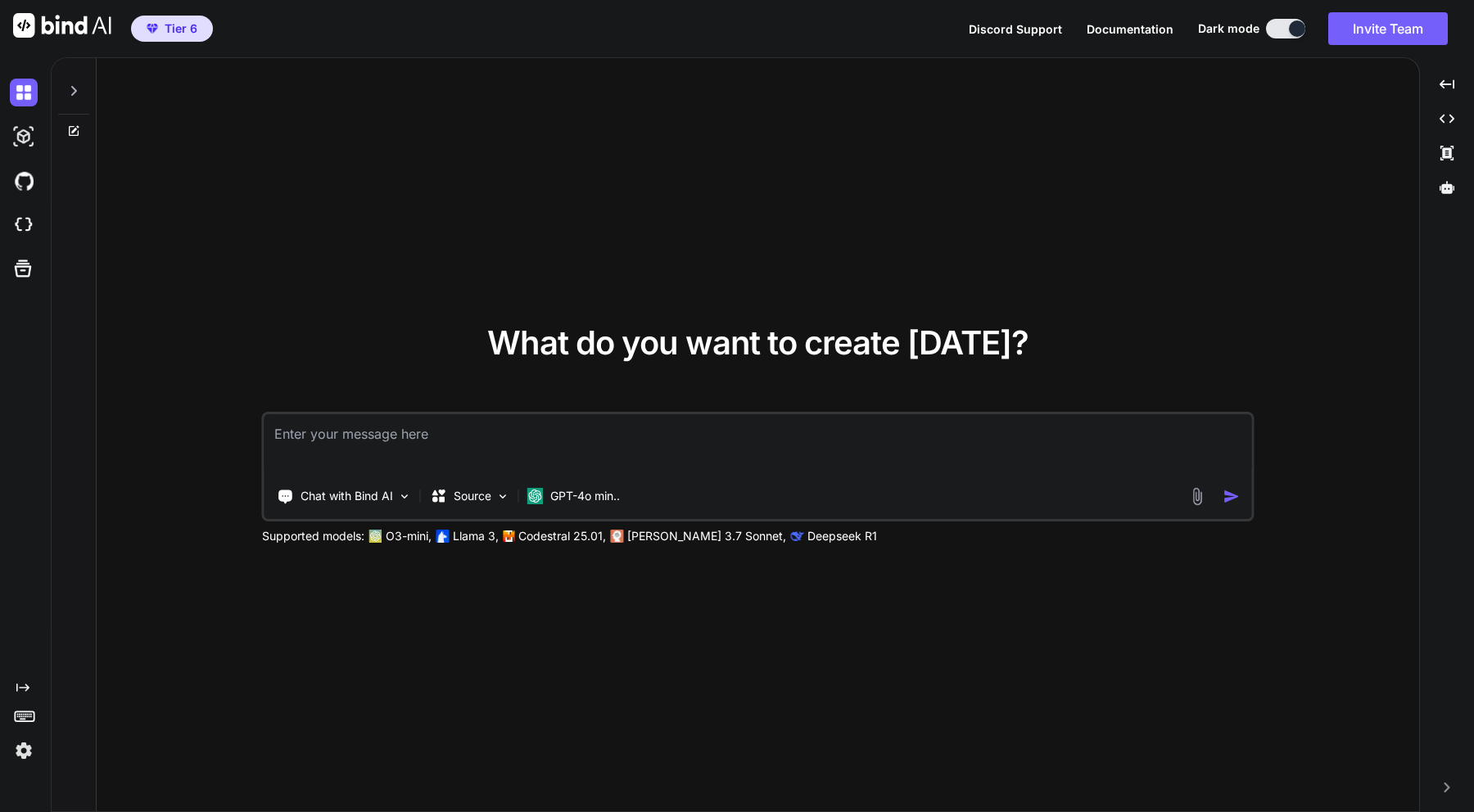
click at [747, 418] on textarea at bounding box center [758, 444] width 987 height 60
paste textarea "lore ips dolo sita consectetura, elitseddoe Temporincidid utl etdol Magnaal-Eni…"
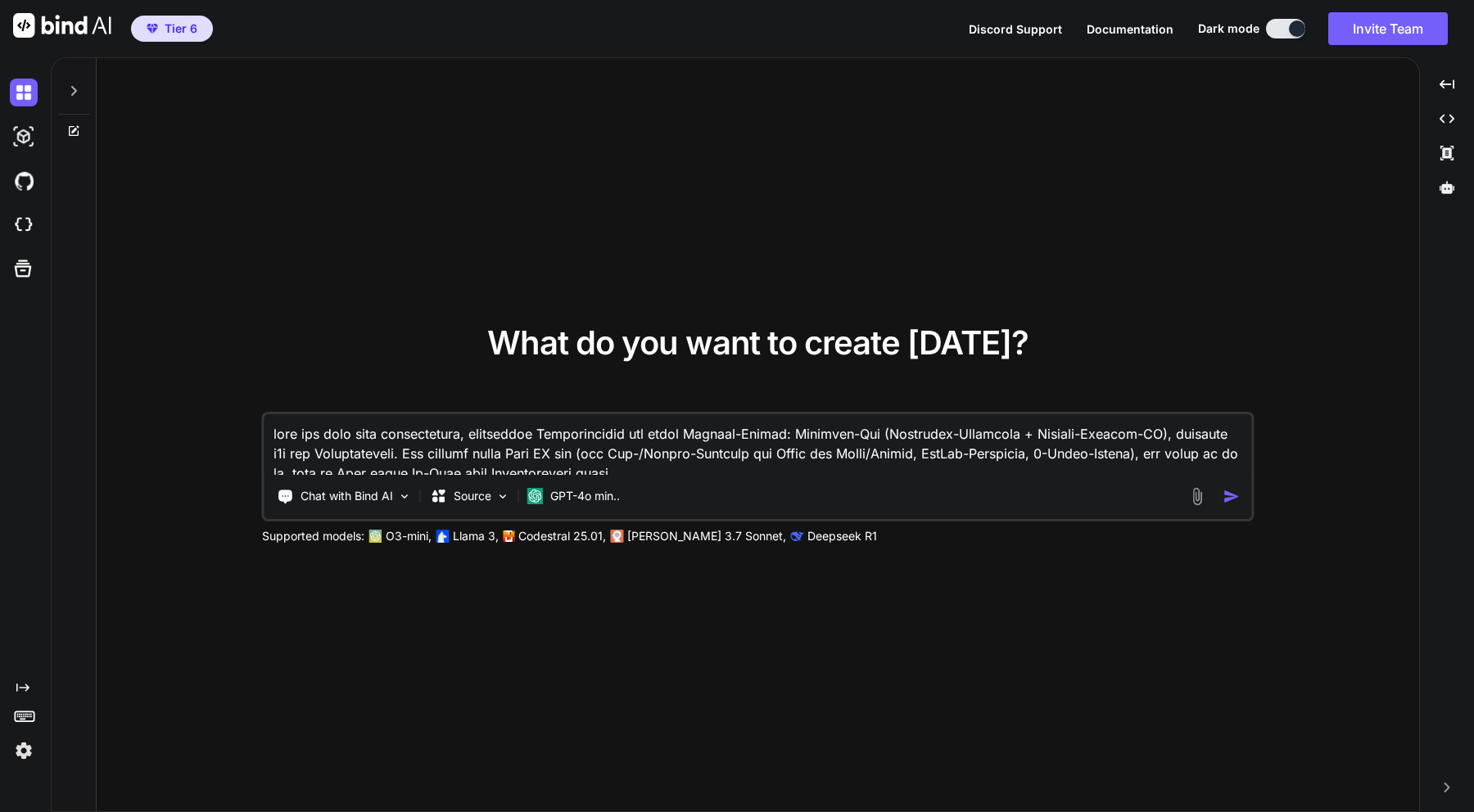
scroll to position [6957, 0]
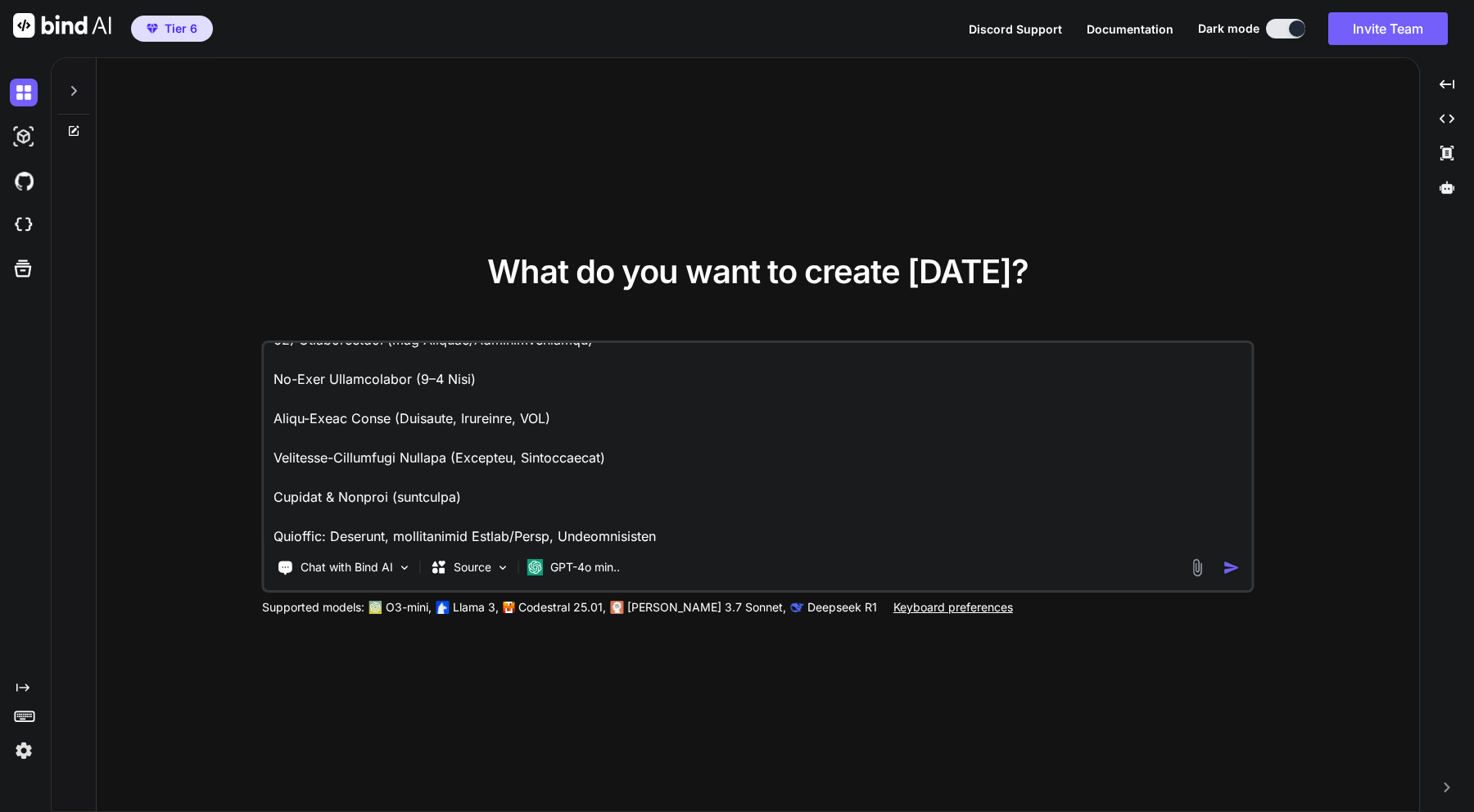
type textarea "lore ips dolo sita consectetura, elitseddoe Temporincidid utl etdol Magnaal-Eni…"
click at [1191, 564] on img at bounding box center [1197, 568] width 19 height 19
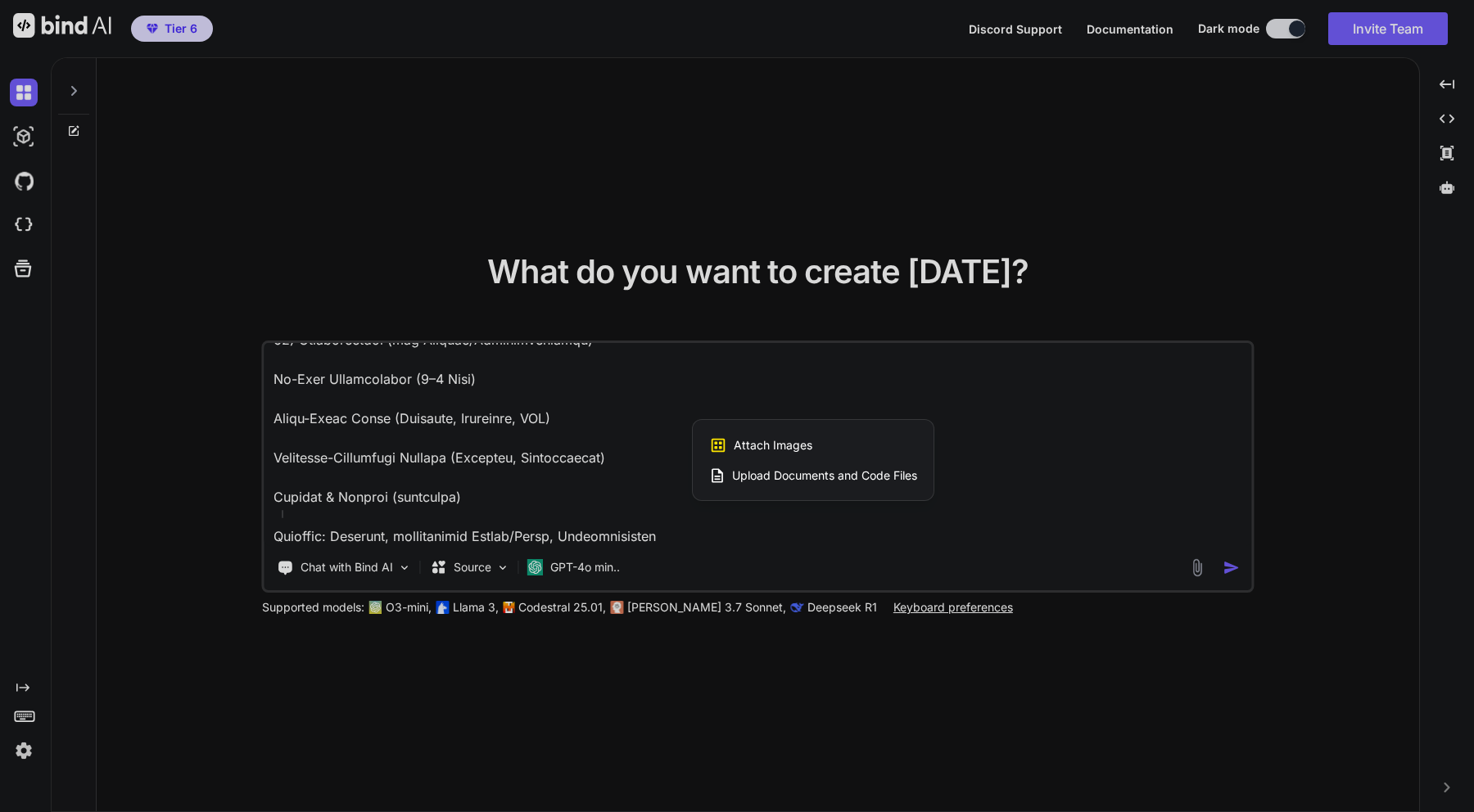
click at [777, 473] on span "Upload Documents and Code Files" at bounding box center [825, 475] width 185 height 16
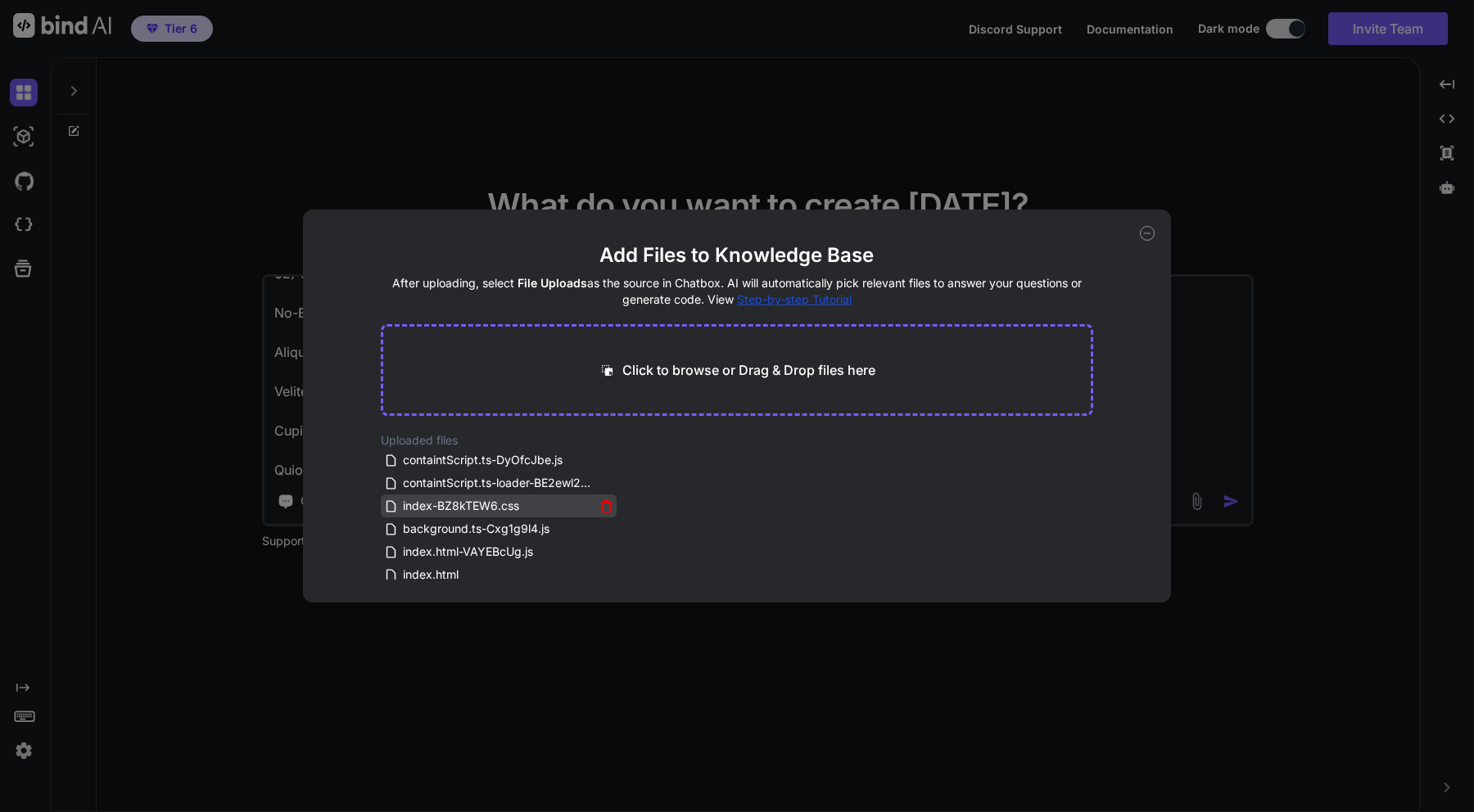
scroll to position [52, 0]
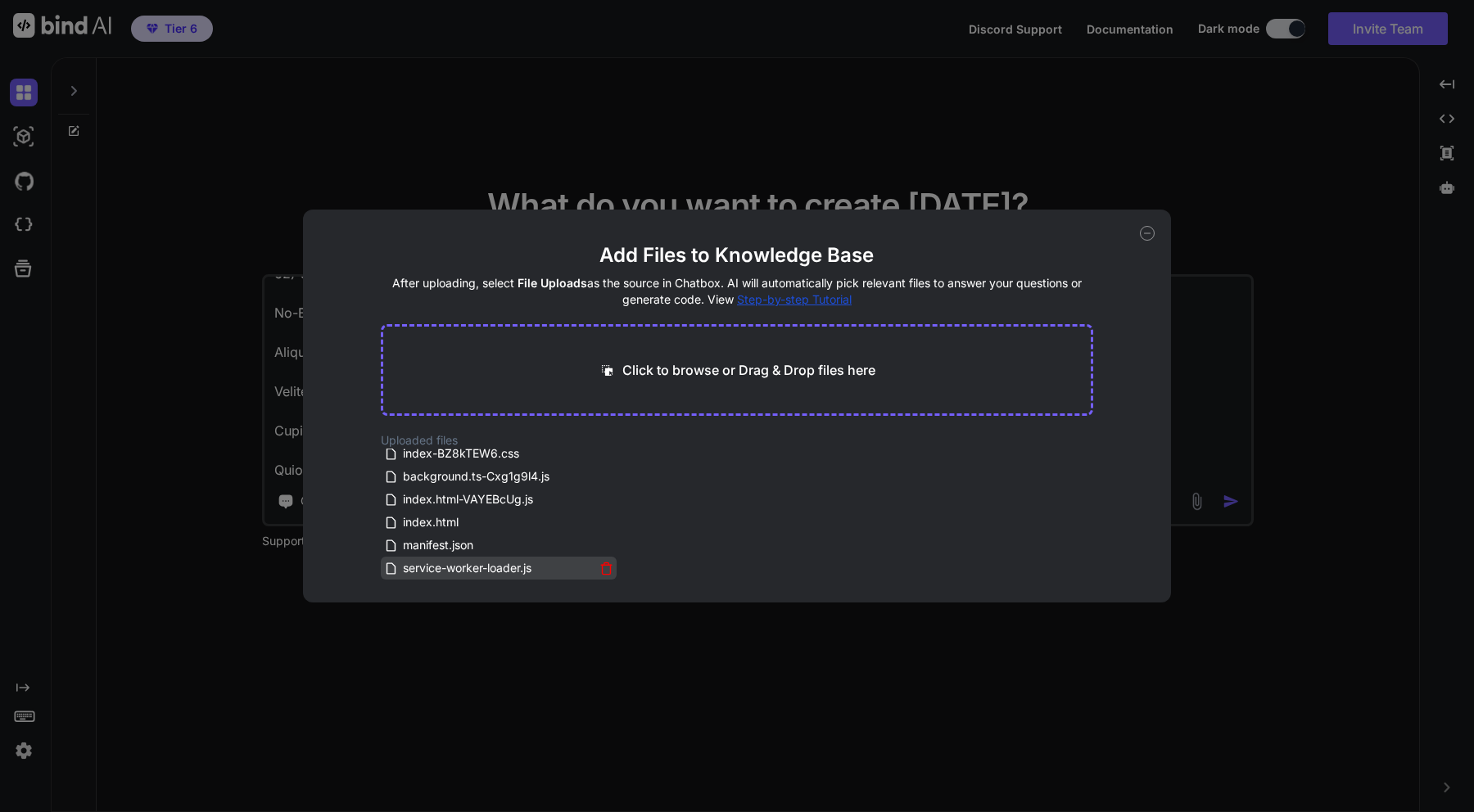
click at [600, 565] on icon at bounding box center [606, 569] width 14 height 14
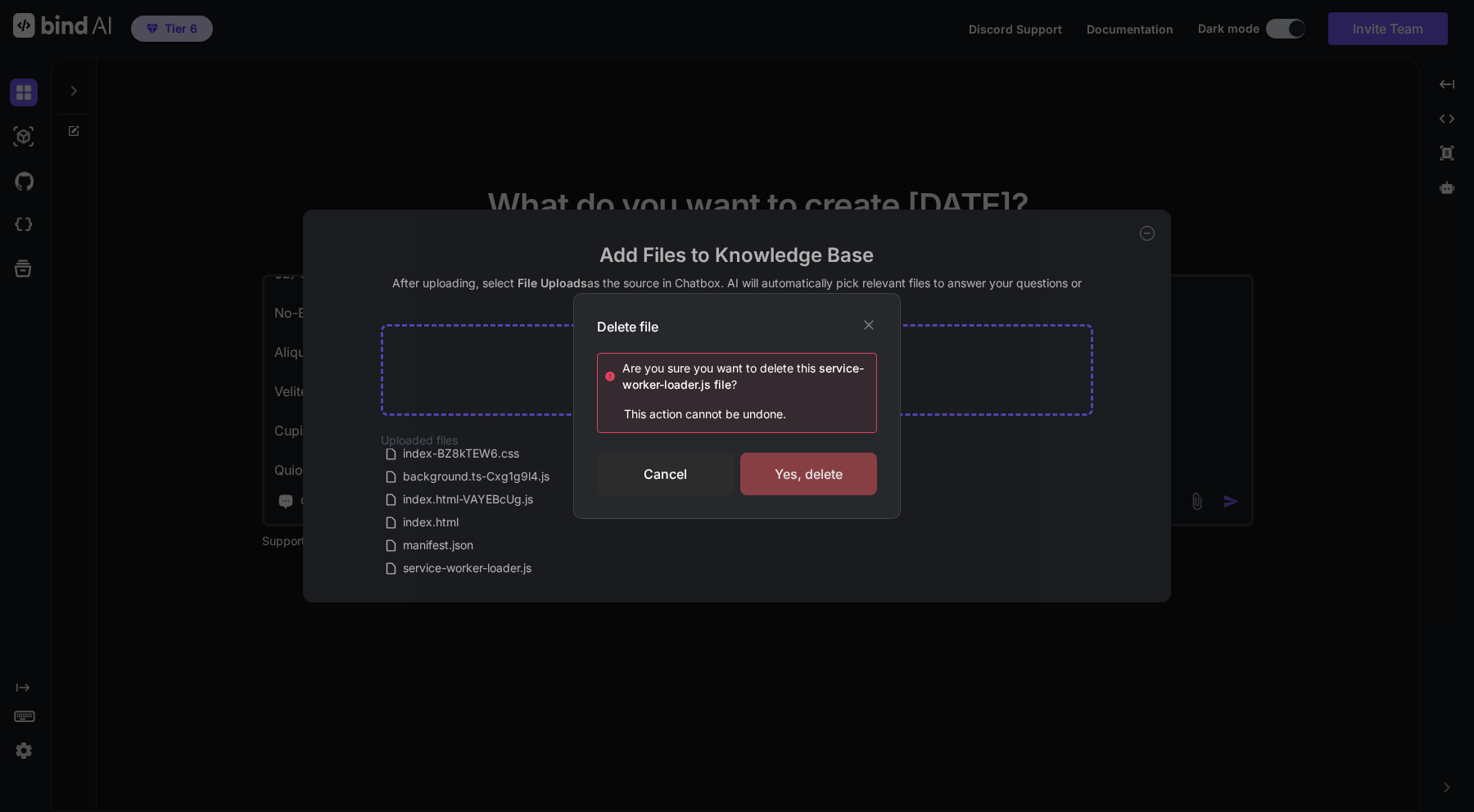
click at [756, 473] on div "Yes, delete" at bounding box center [809, 473] width 137 height 43
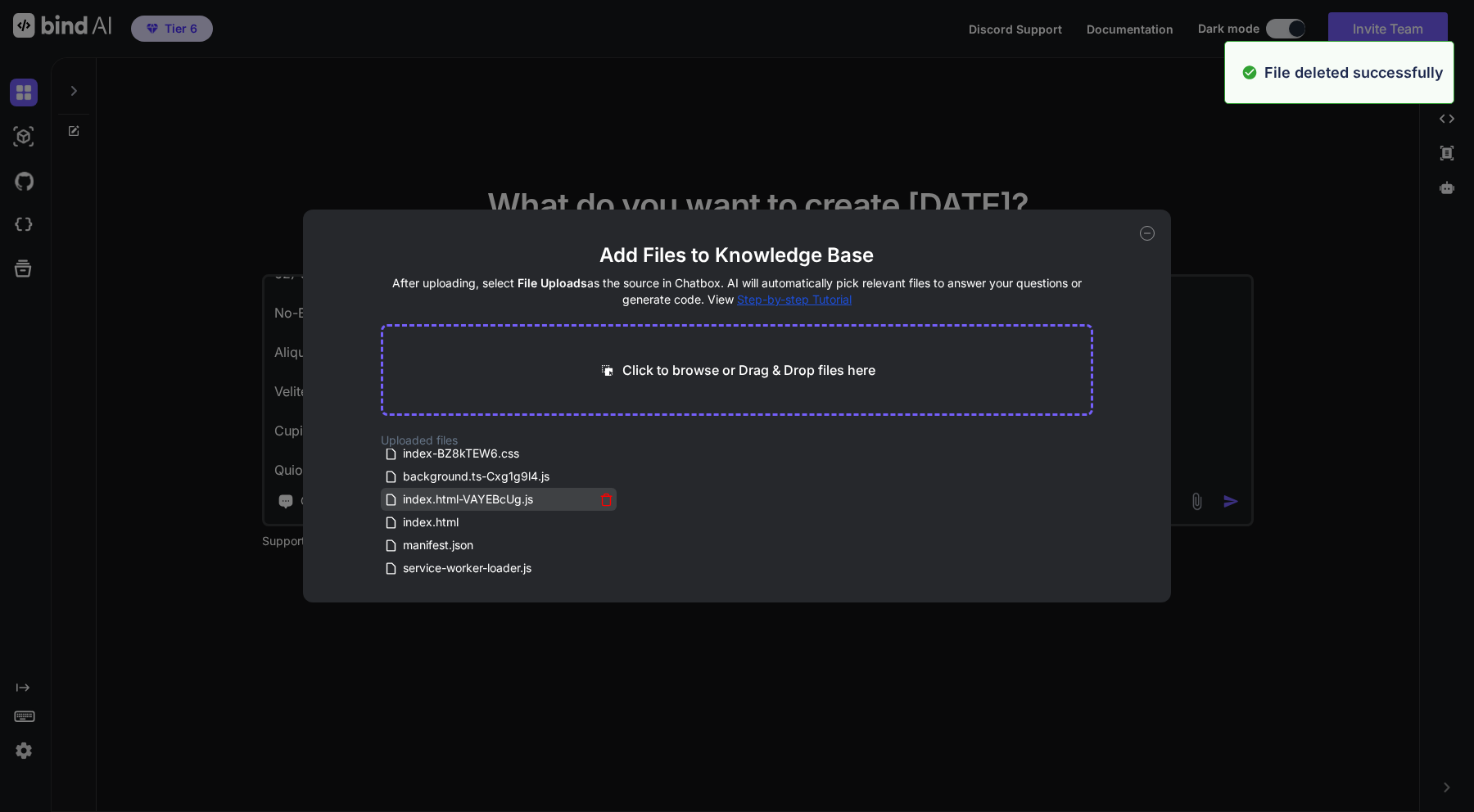
click at [602, 499] on icon at bounding box center [606, 500] width 9 height 9
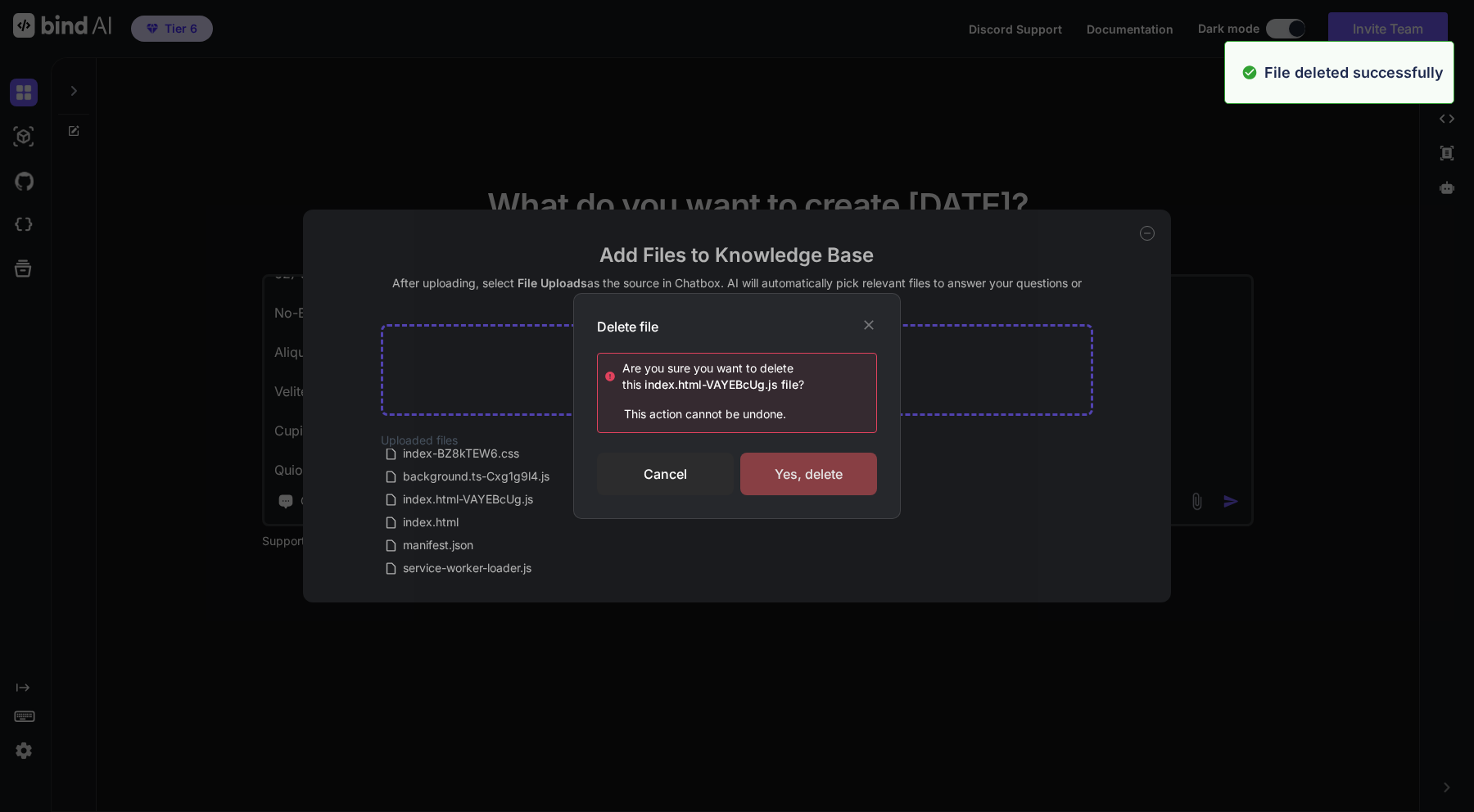
click at [828, 475] on div "Yes, delete" at bounding box center [809, 473] width 137 height 43
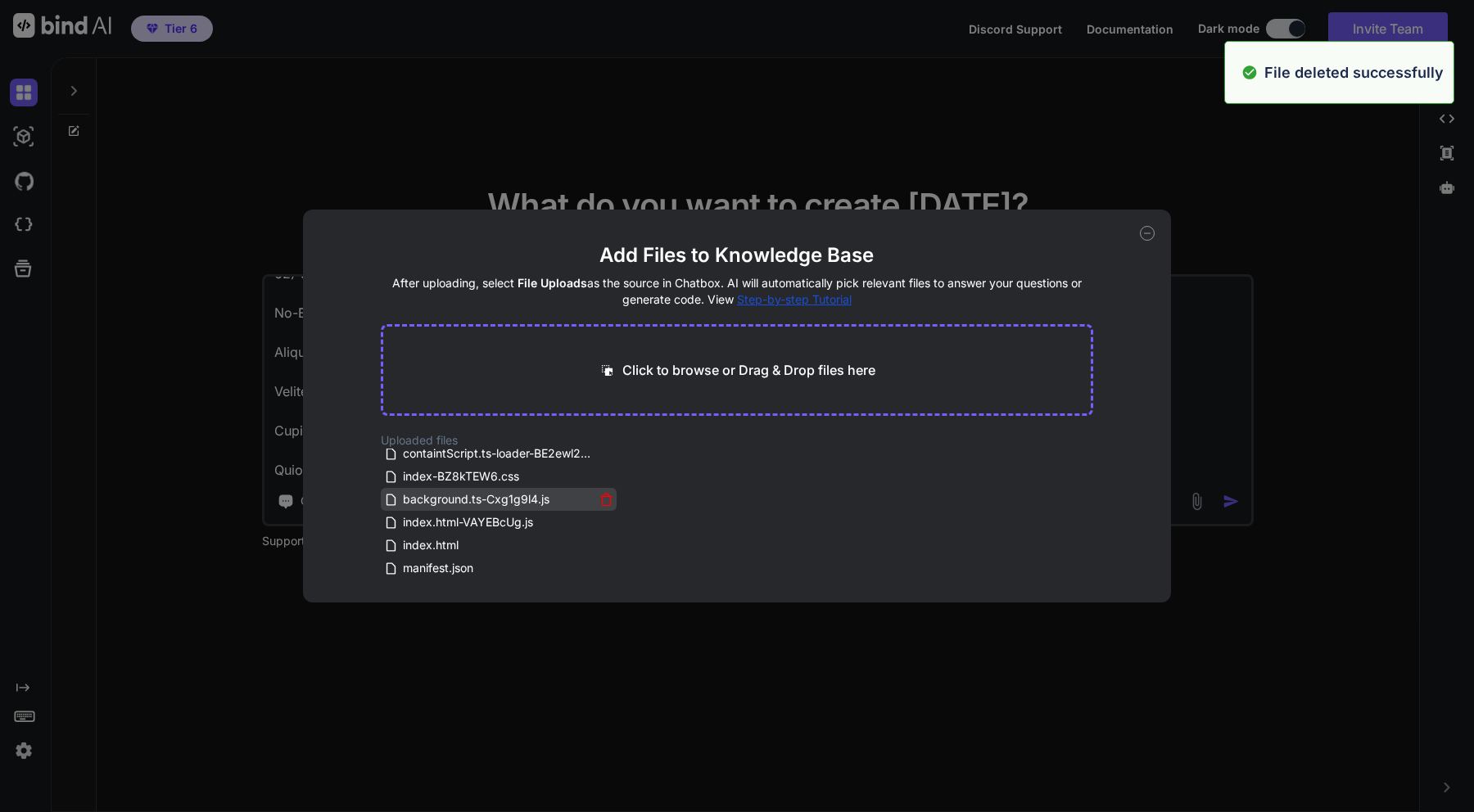
click at [602, 499] on icon at bounding box center [606, 500] width 9 height 9
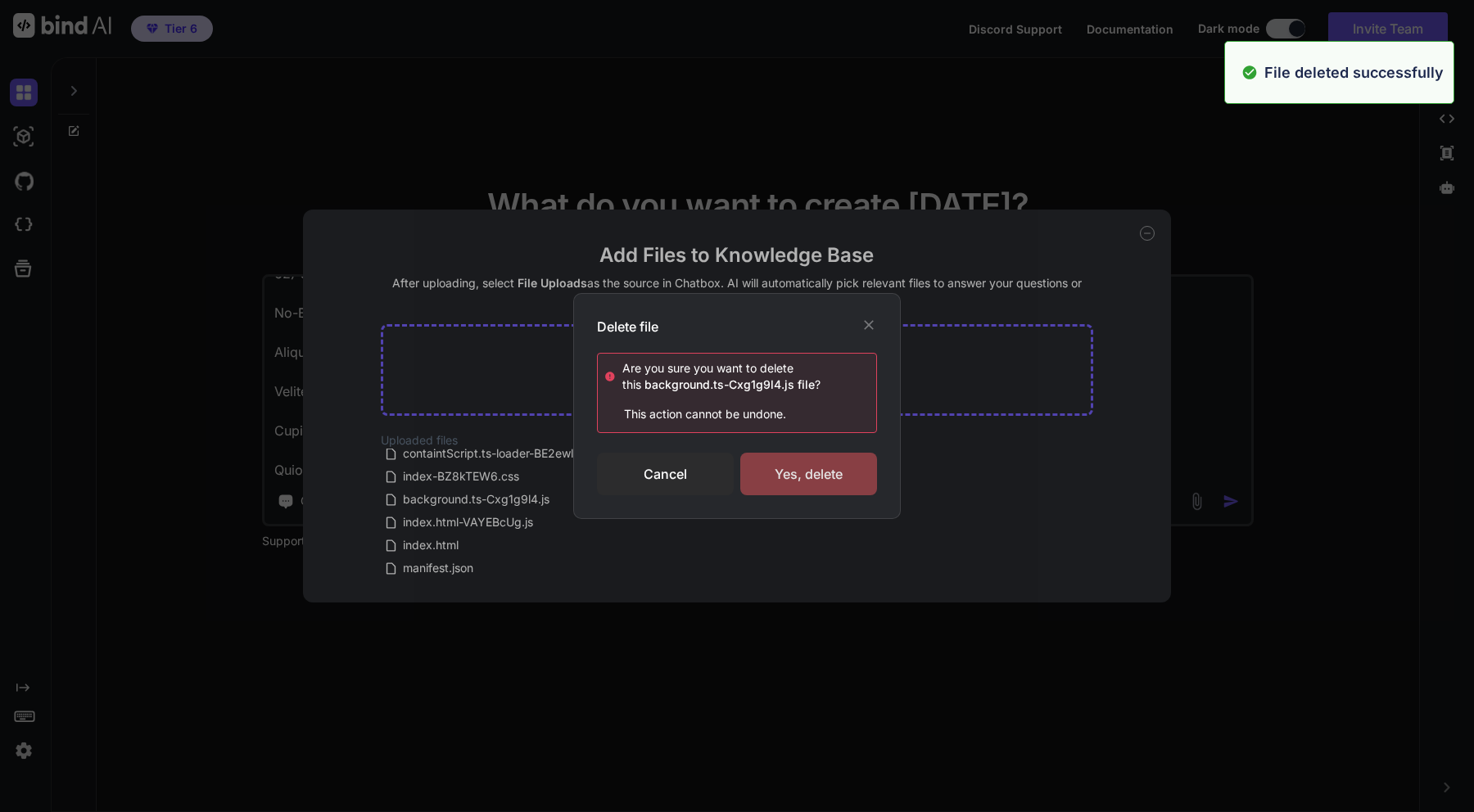
scroll to position [7, 0]
click at [782, 476] on div "Yes, delete" at bounding box center [809, 473] width 137 height 43
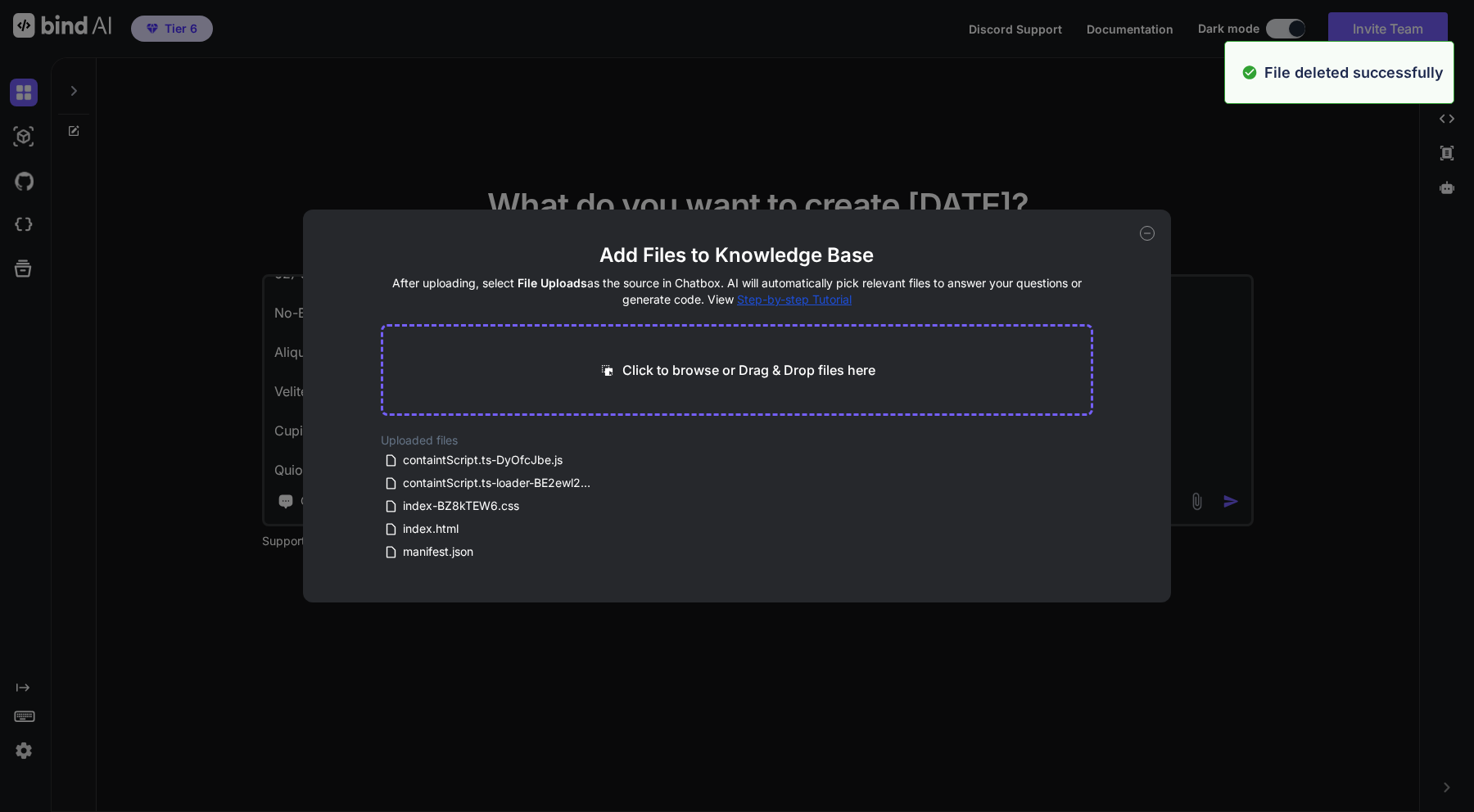
scroll to position [0, 0]
click at [600, 484] on icon at bounding box center [606, 483] width 14 height 14
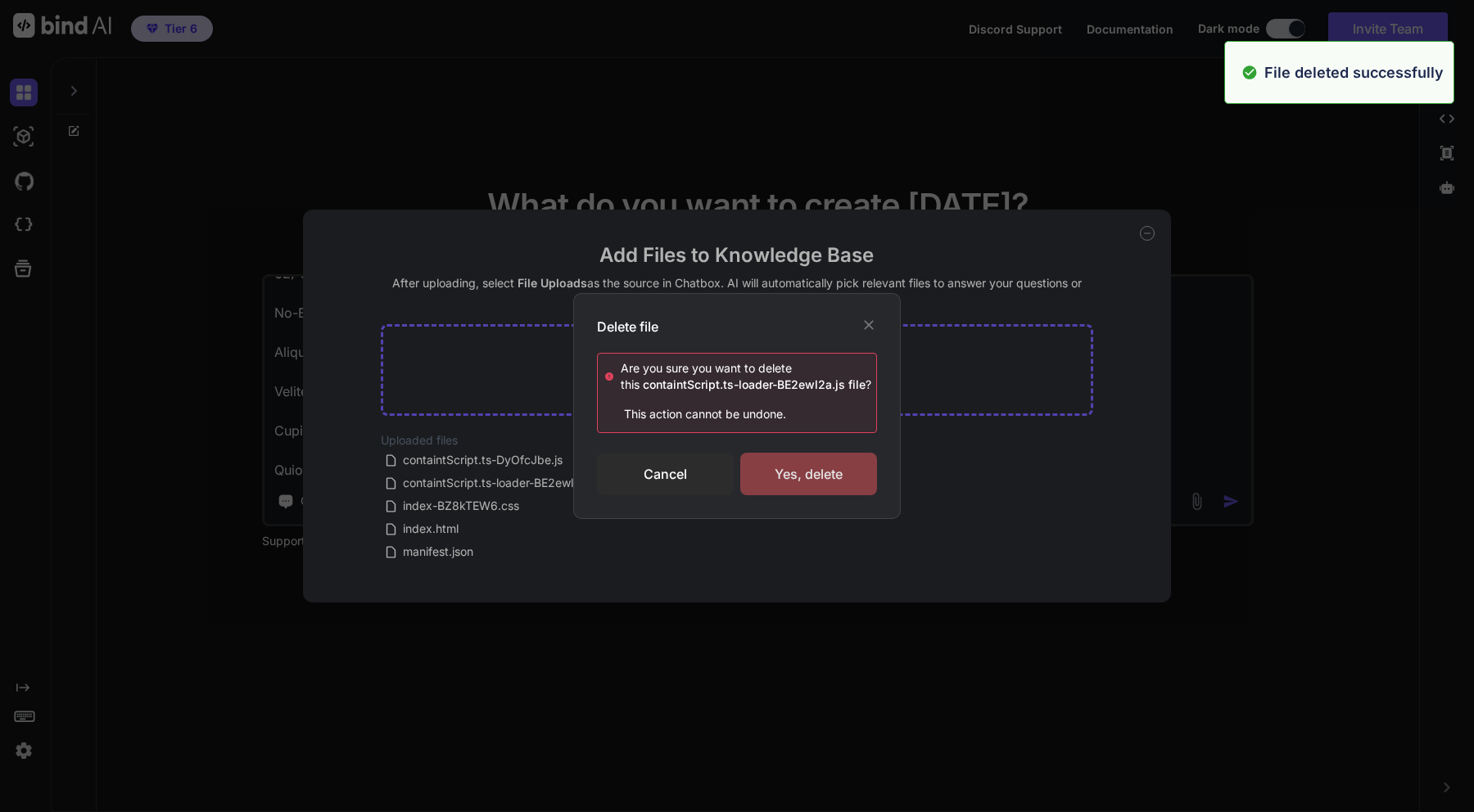
click at [793, 489] on div "Yes, delete" at bounding box center [809, 473] width 137 height 43
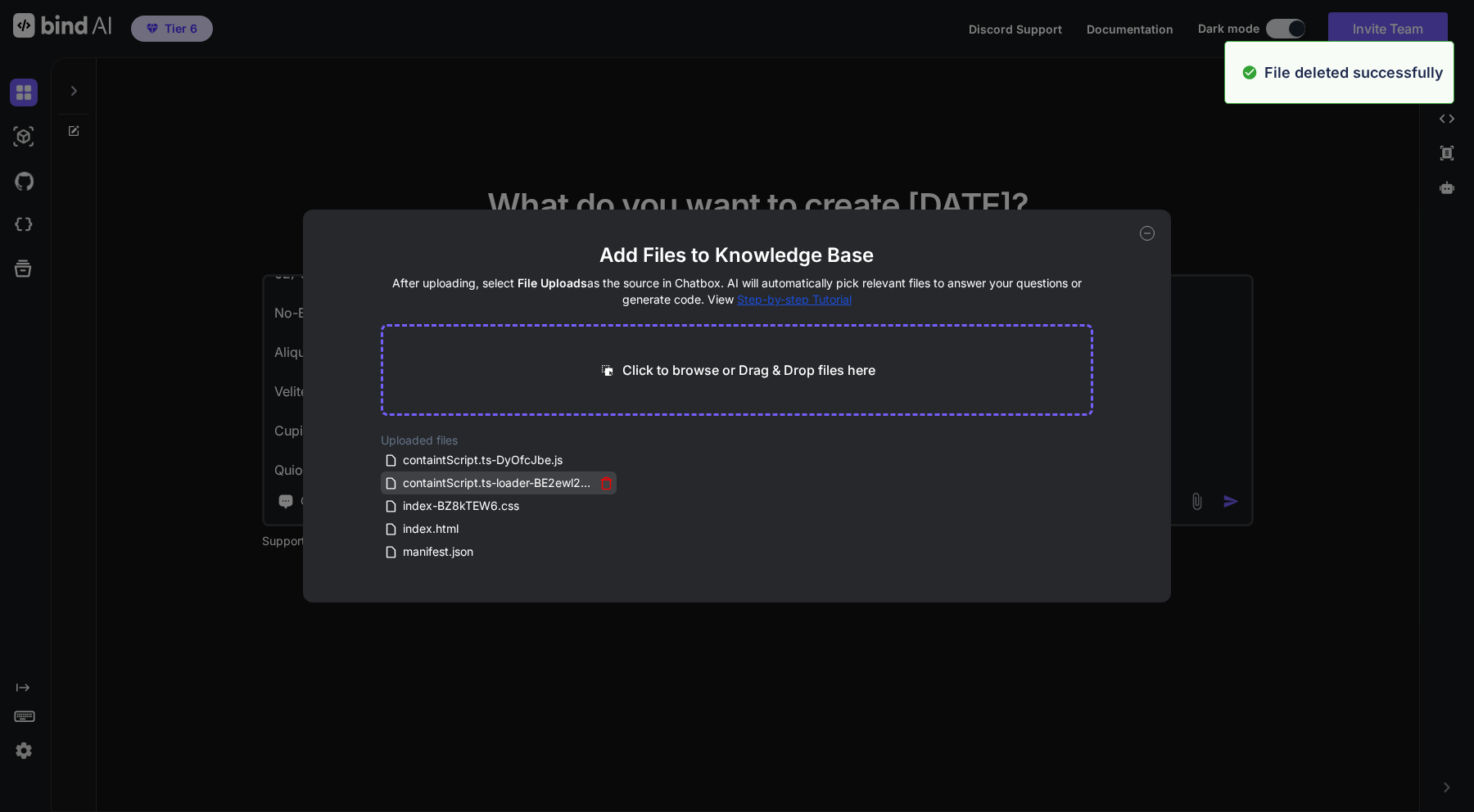
click at [600, 485] on icon at bounding box center [606, 483] width 14 height 14
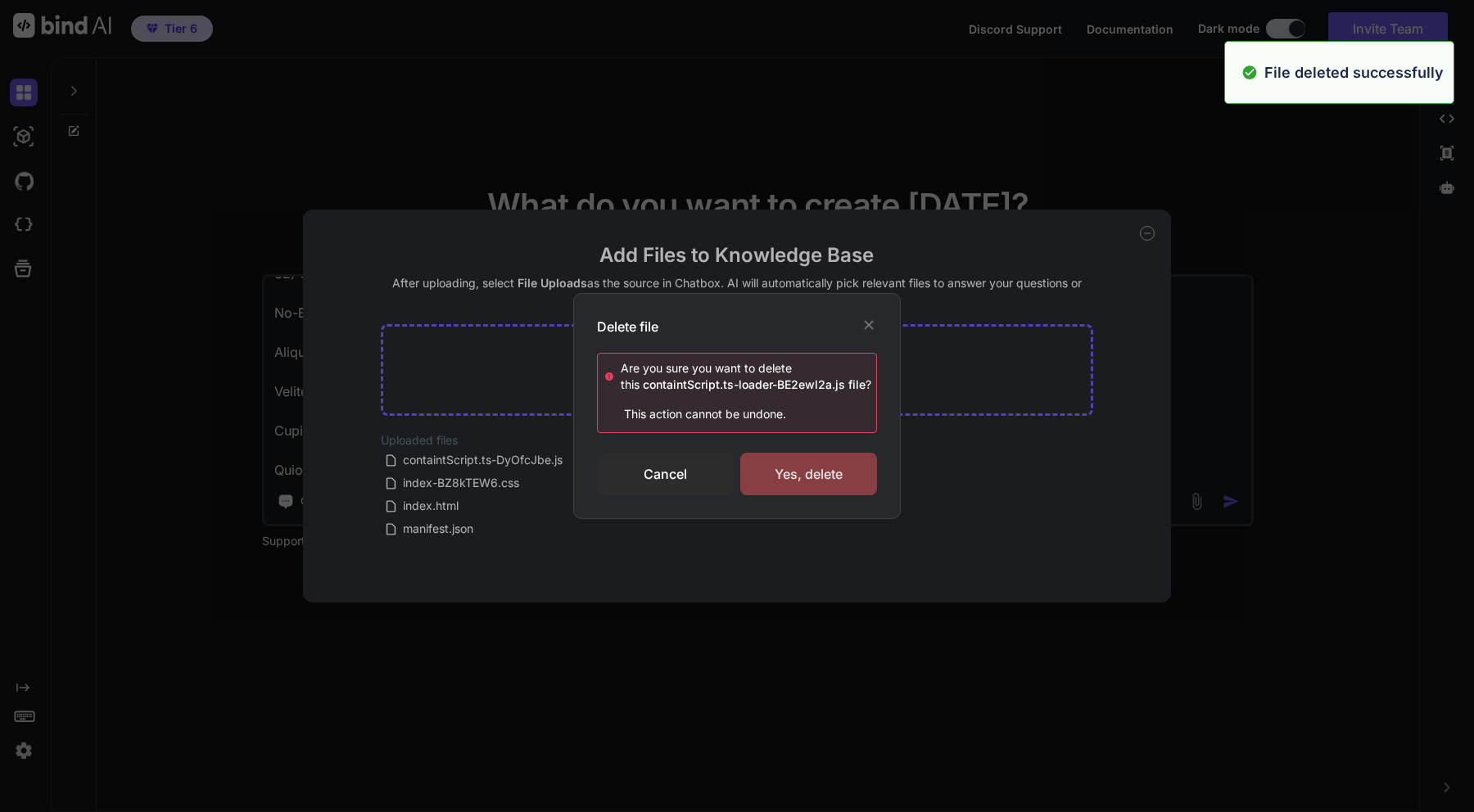
click at [788, 477] on div "Yes, delete" at bounding box center [809, 473] width 137 height 43
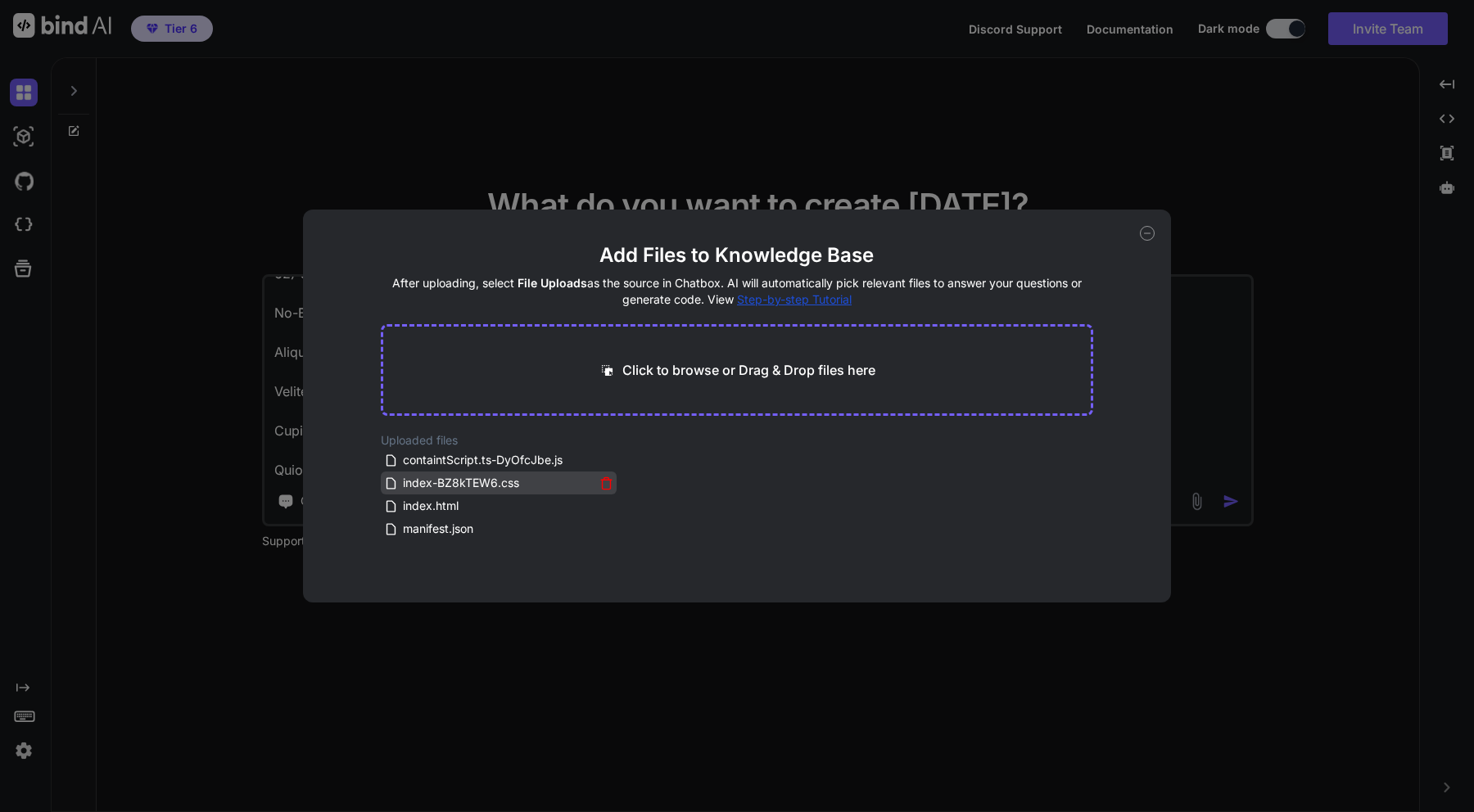
click at [604, 489] on icon at bounding box center [606, 484] width 9 height 9
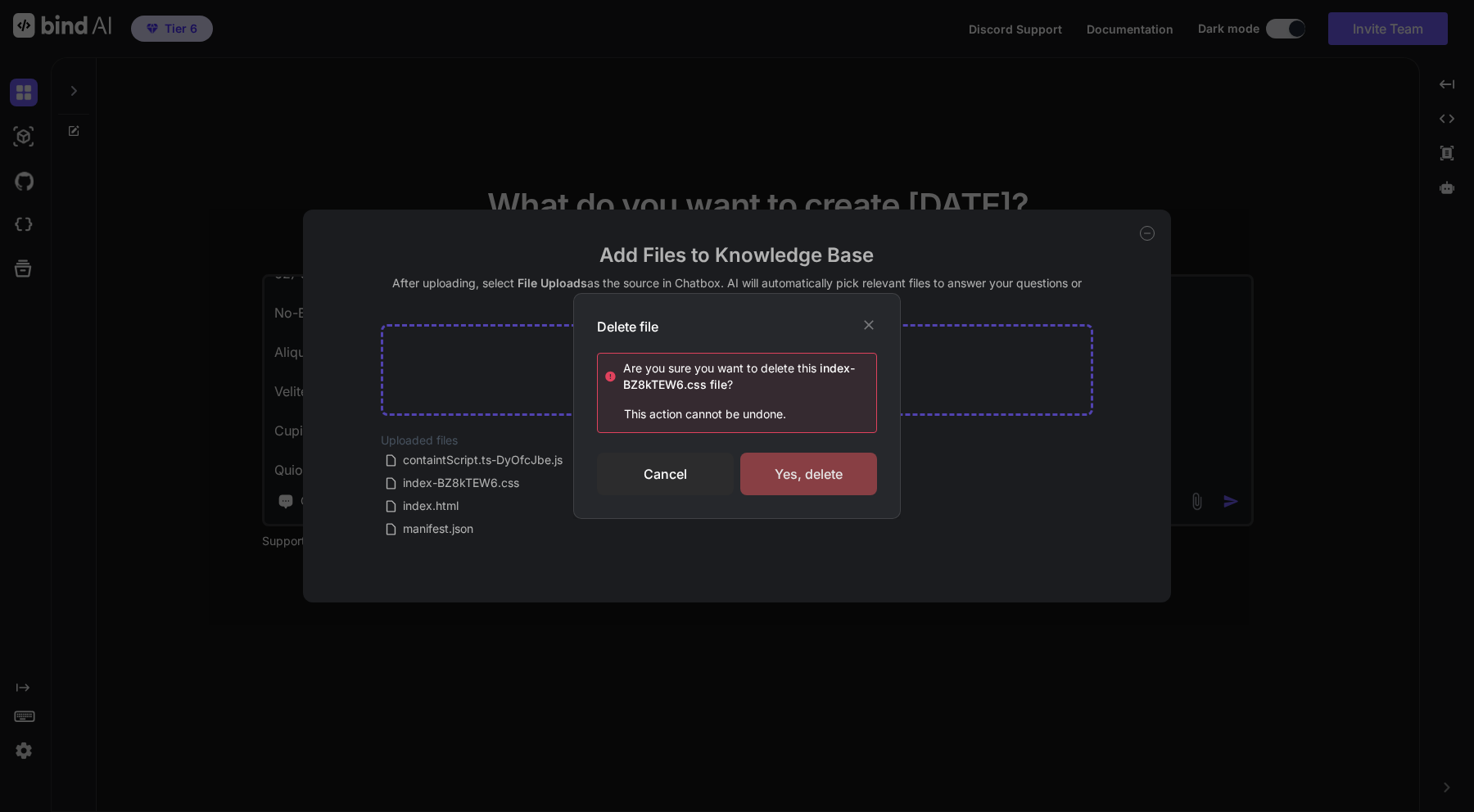
click at [774, 476] on div "Yes, delete" at bounding box center [809, 473] width 137 height 43
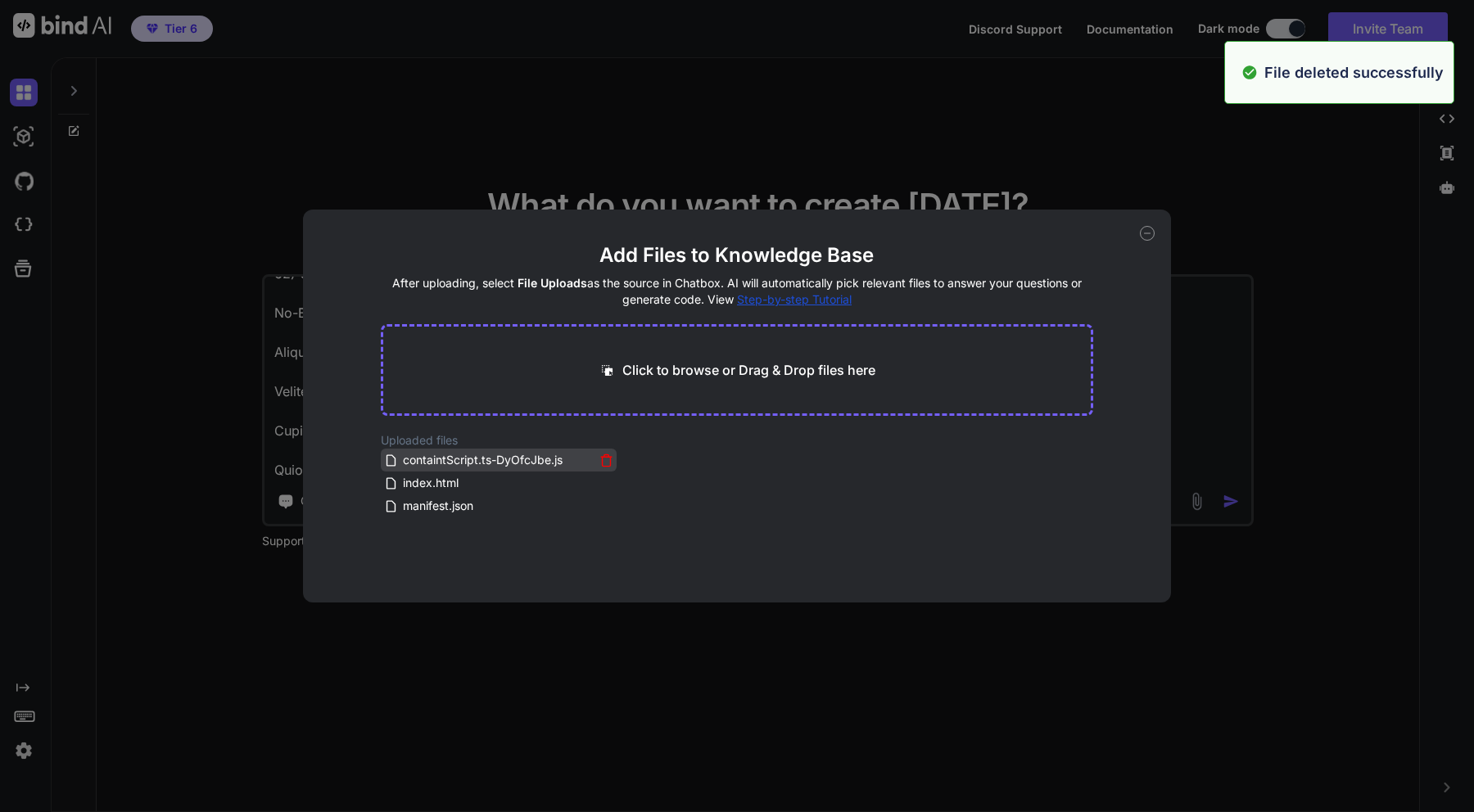
click at [602, 457] on icon at bounding box center [606, 461] width 9 height 9
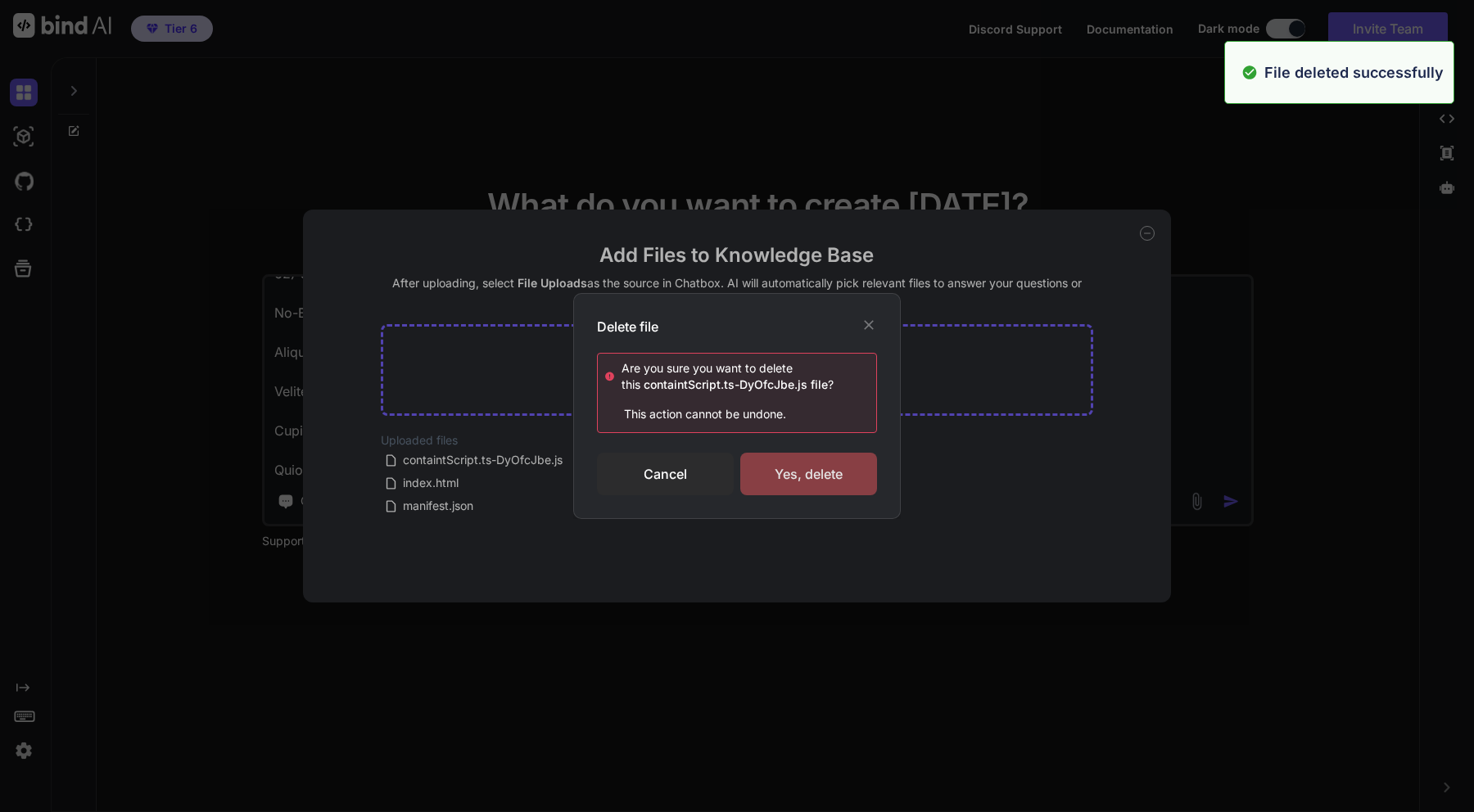
click at [816, 472] on div "Yes, delete" at bounding box center [809, 473] width 137 height 43
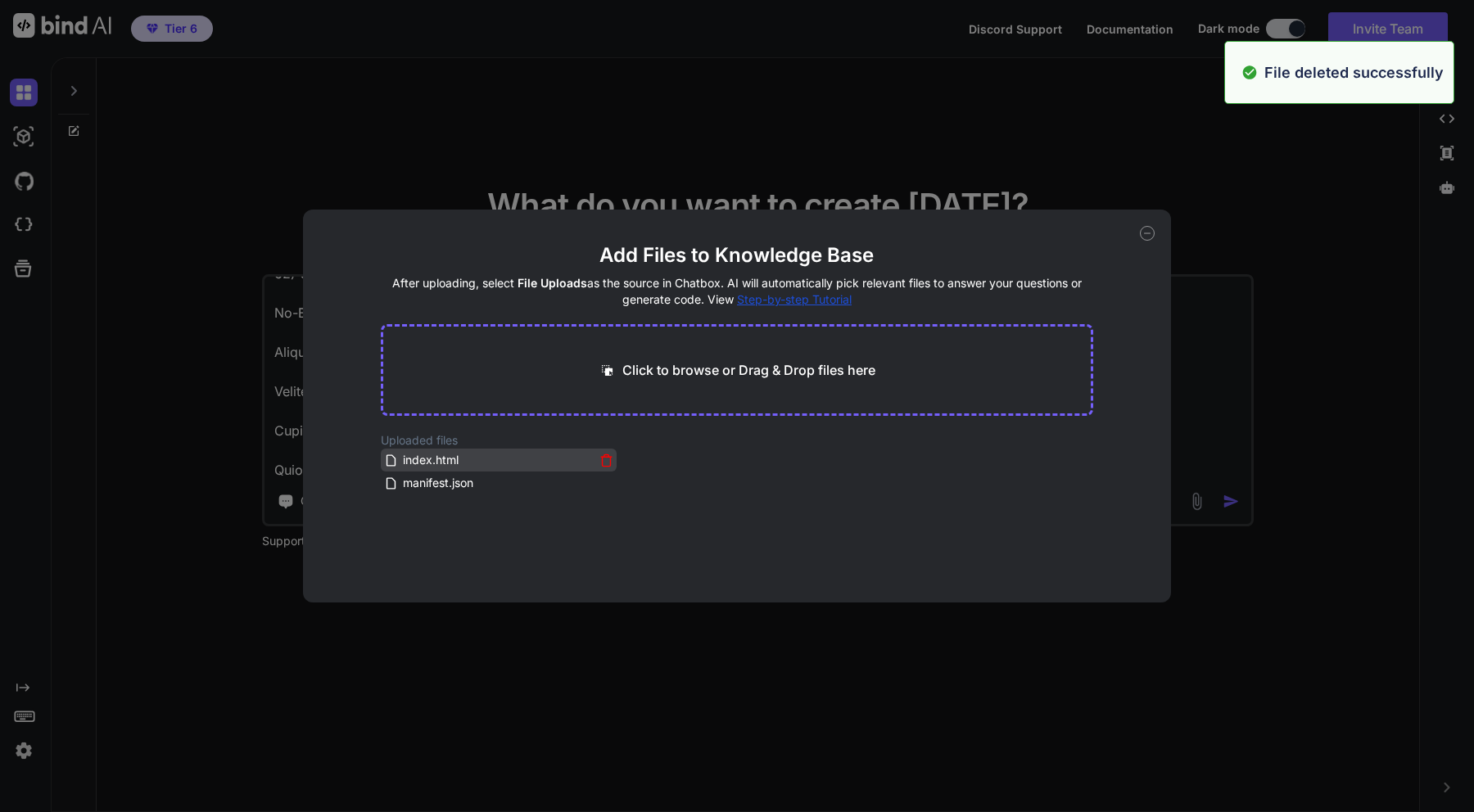
click at [601, 457] on icon at bounding box center [606, 460] width 14 height 14
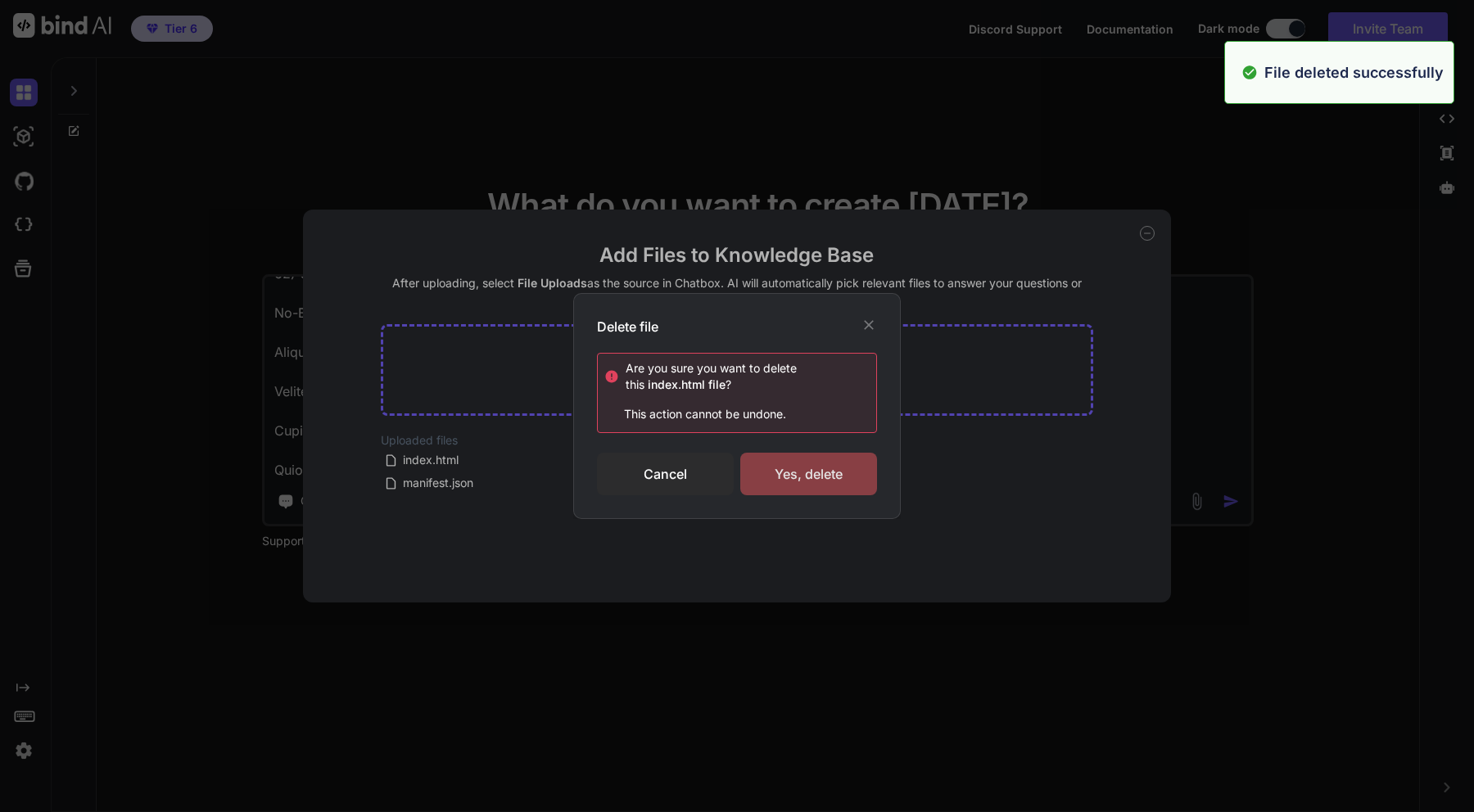
click at [828, 476] on div "Yes, delete" at bounding box center [809, 473] width 137 height 43
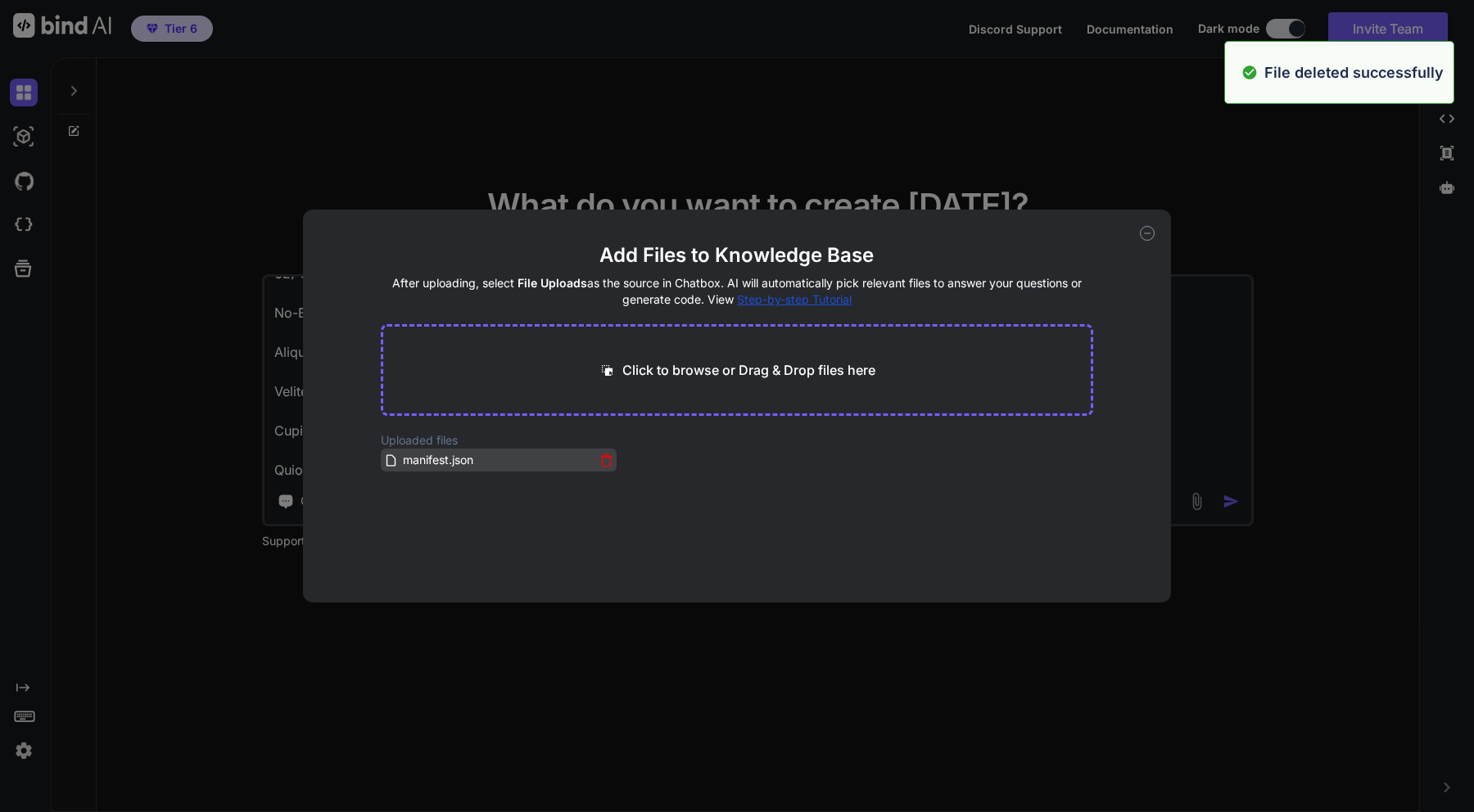
click at [602, 464] on icon at bounding box center [606, 461] width 9 height 9
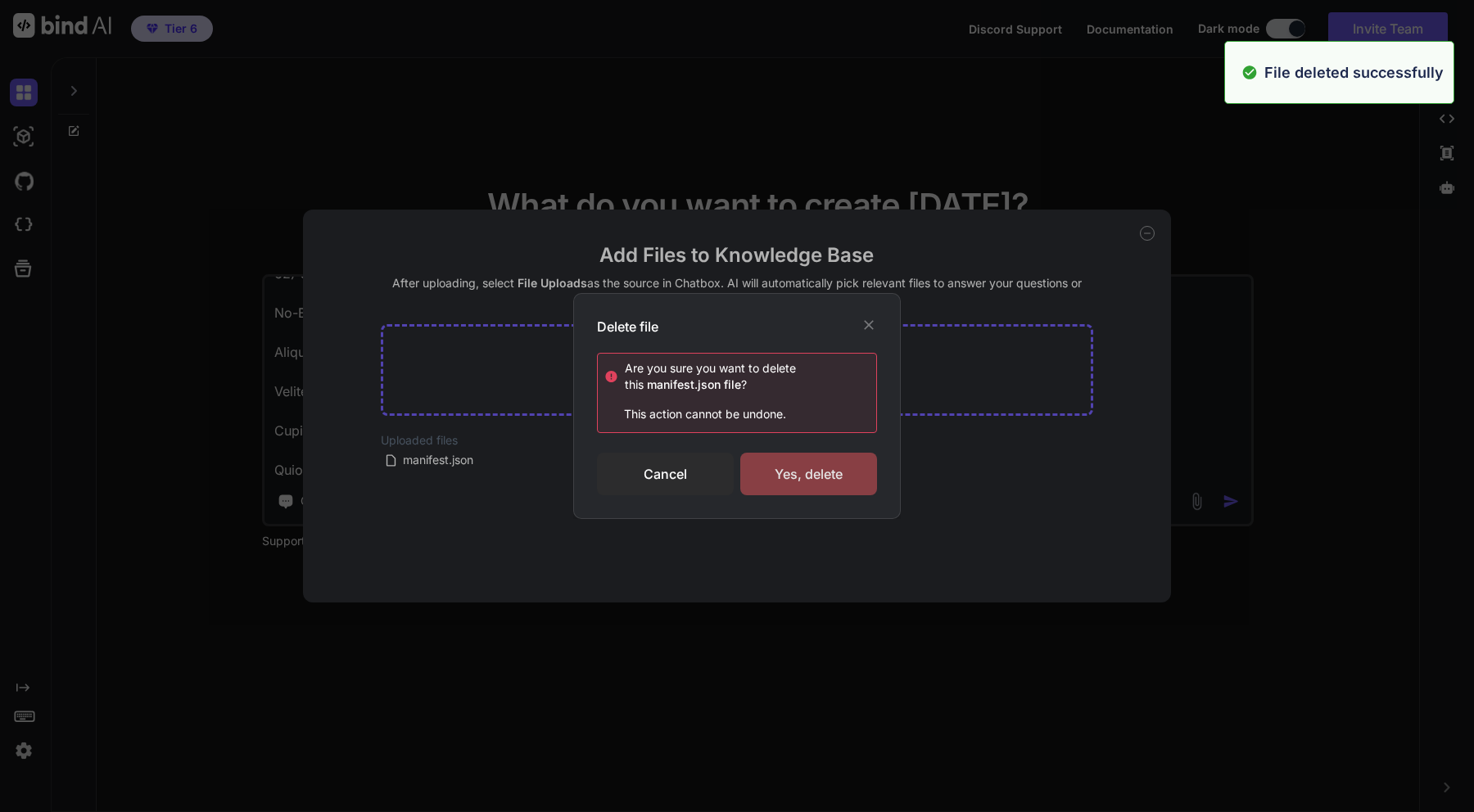
click at [782, 464] on div "Yes, delete" at bounding box center [809, 473] width 137 height 43
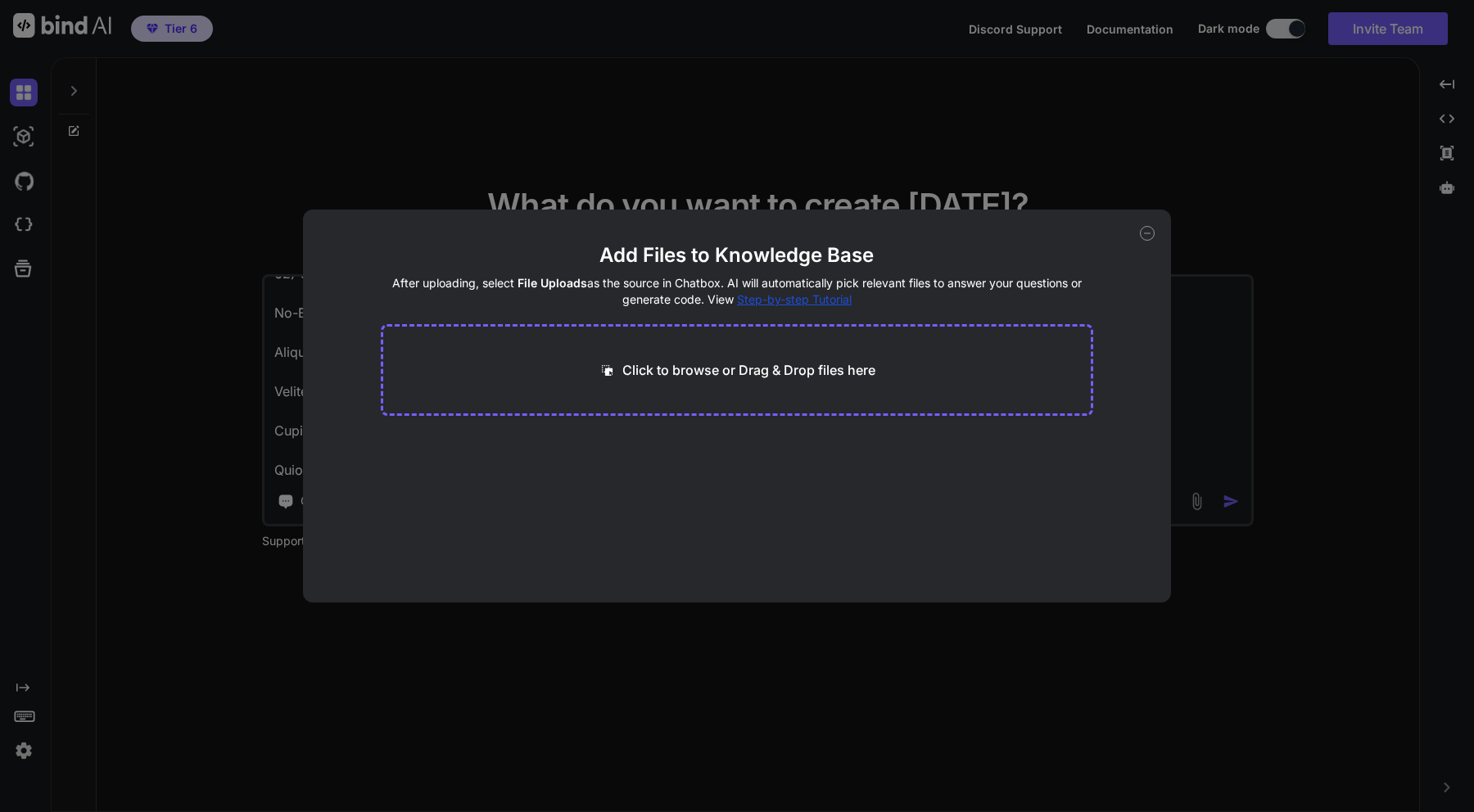
click at [1148, 234] on icon at bounding box center [1148, 234] width 6 height 0
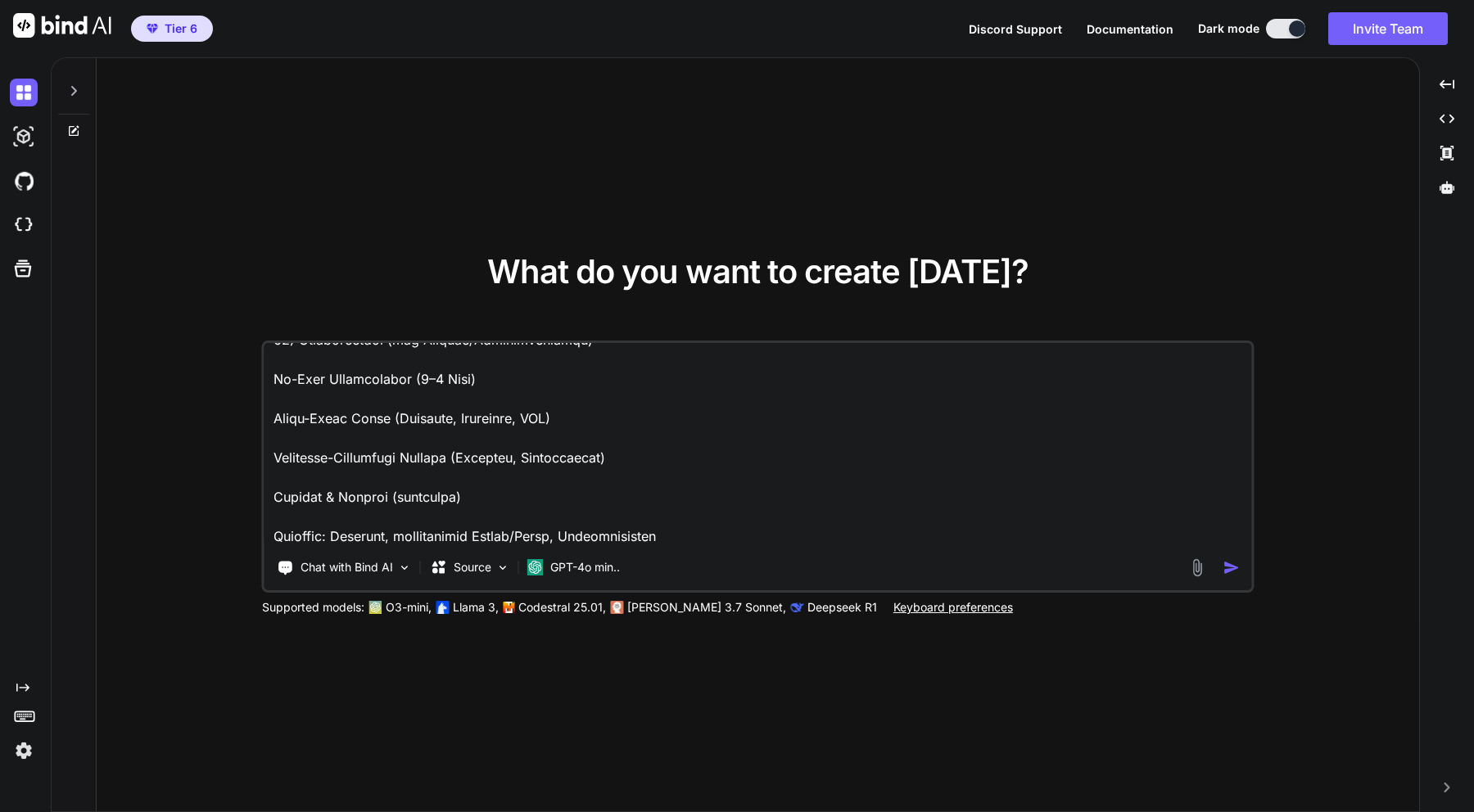
click at [1198, 568] on img at bounding box center [1197, 568] width 19 height 19
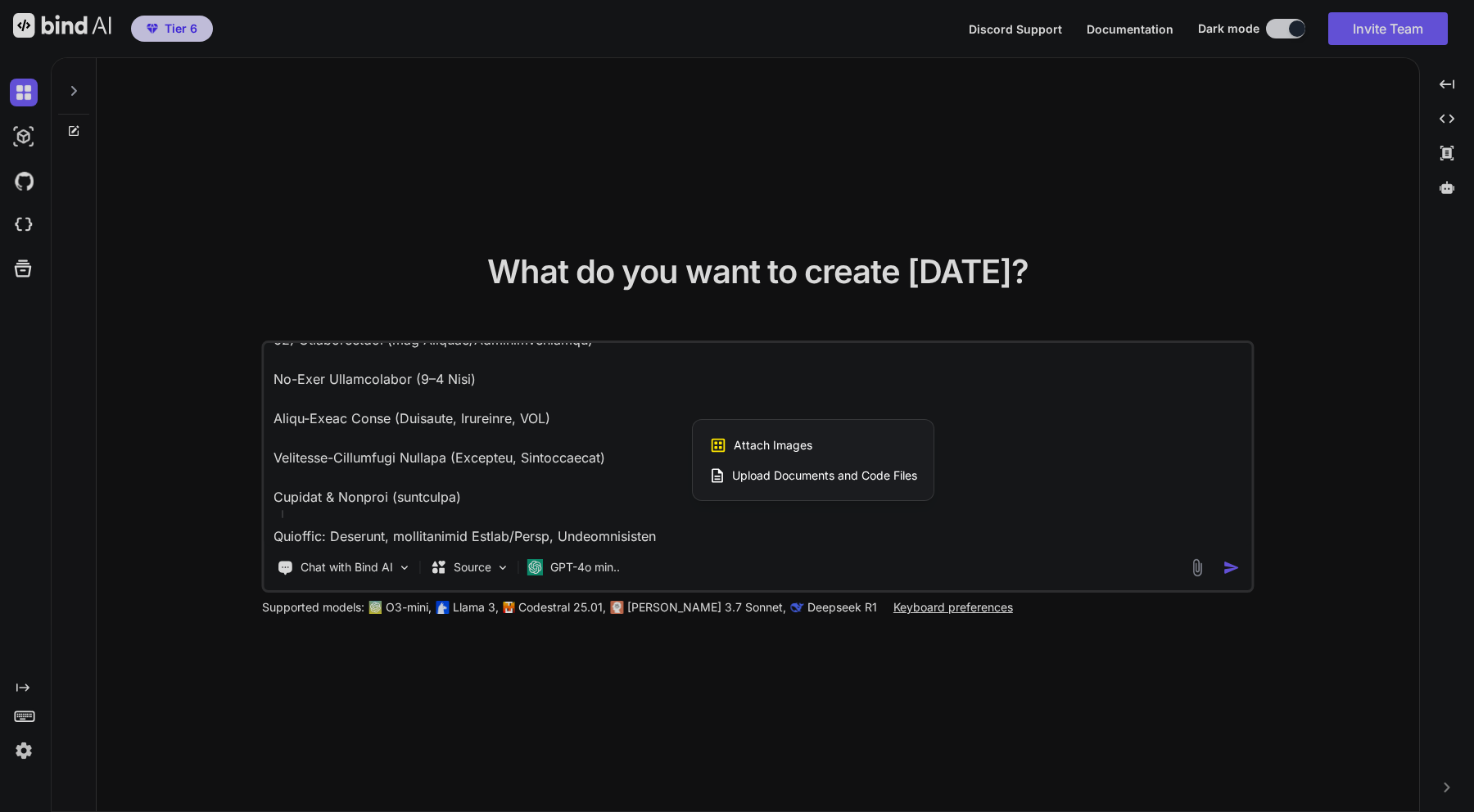
click at [833, 473] on span "Upload Documents and Code Files" at bounding box center [825, 475] width 185 height 16
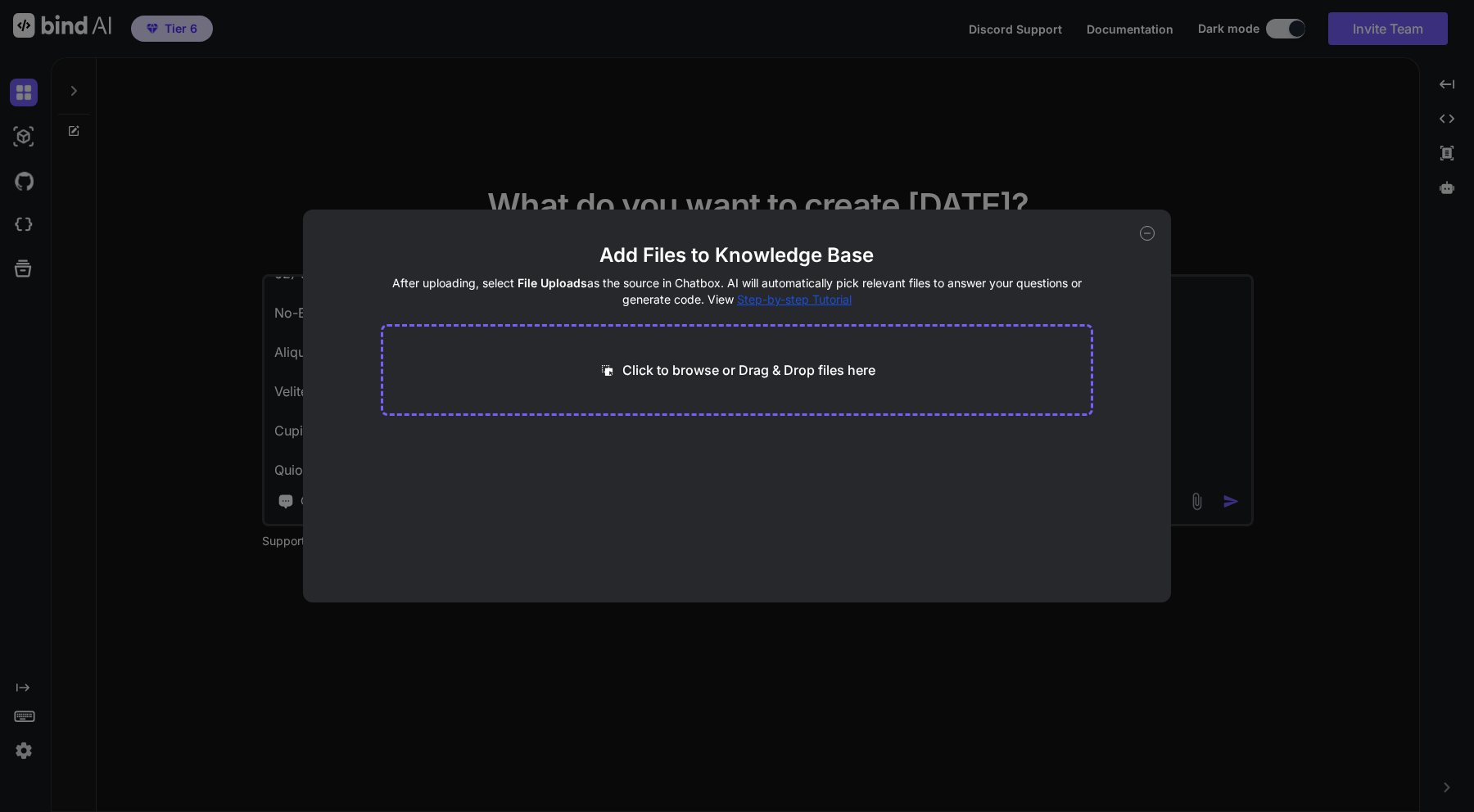
click at [726, 361] on p "Click to browse or Drag & Drop files here" at bounding box center [748, 370] width 253 height 20
click at [1342, 356] on div "Add Files to Knowledge Base After uploading, select File Uploads as the source …" at bounding box center [737, 406] width 1474 height 812
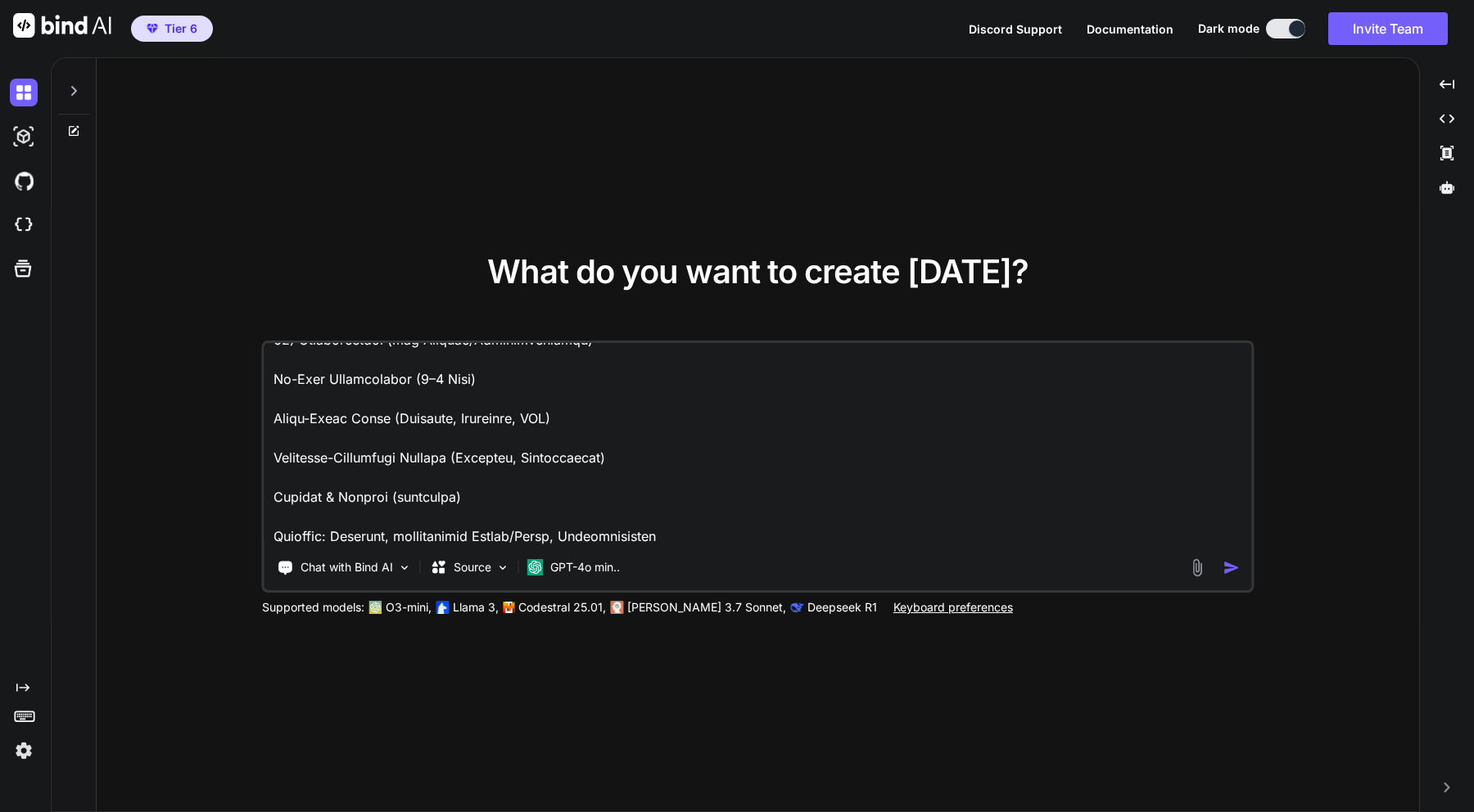
click at [1193, 571] on img at bounding box center [1197, 568] width 19 height 19
click at [1197, 579] on div "Chat with Bind AI Source GPT-4o min.." at bounding box center [755, 567] width 982 height 32
click at [1197, 573] on img at bounding box center [1197, 568] width 19 height 19
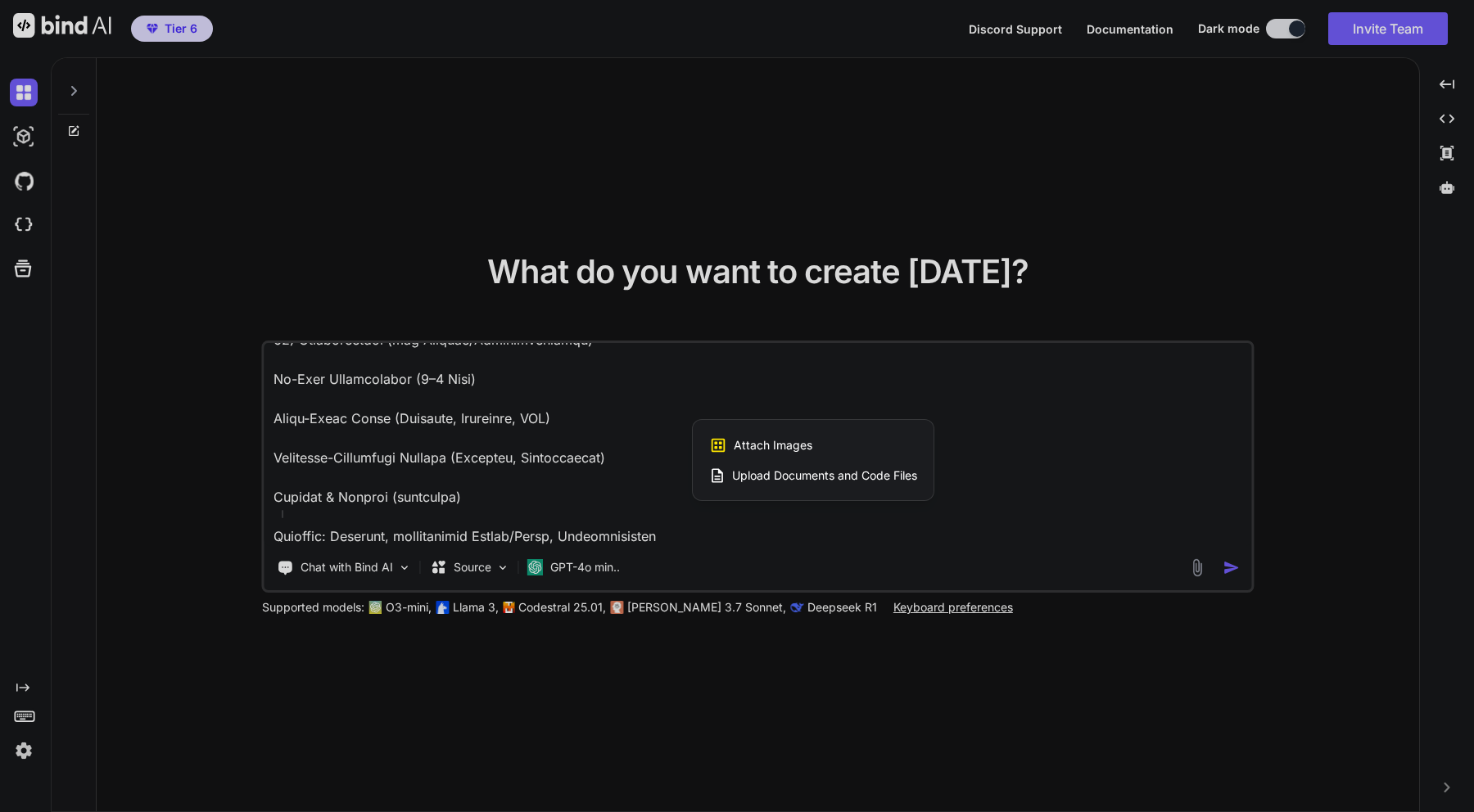
click at [839, 469] on span "Upload Documents and Code Files" at bounding box center [825, 475] width 185 height 16
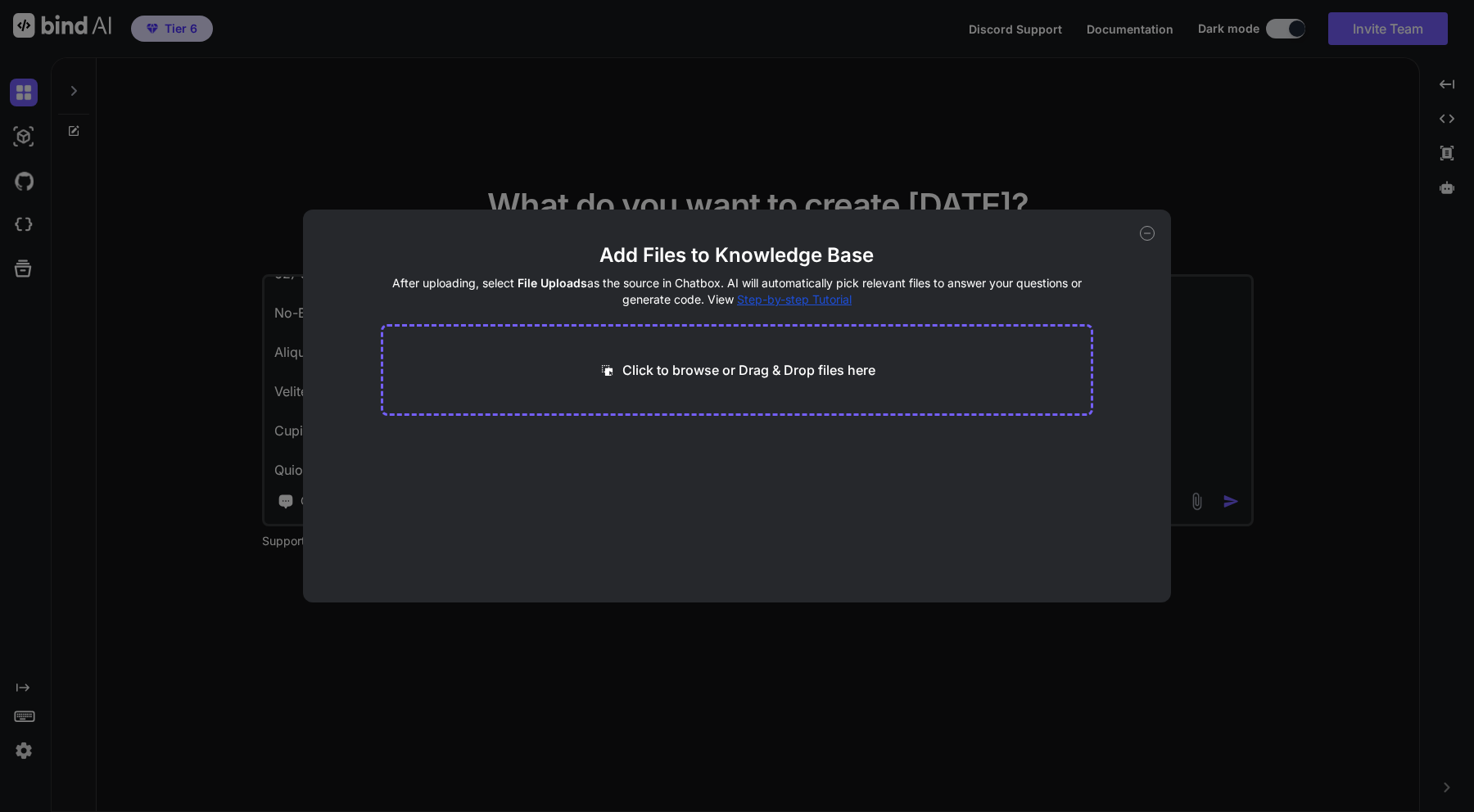
click at [769, 349] on div "Click to browse or Drag & Drop files here" at bounding box center [737, 370] width 713 height 92
click at [760, 375] on p "Click to browse or Drag & Drop files here" at bounding box center [748, 370] width 253 height 20
type input "C:\fakepath\Kanzleisoftware.docx"
